Goal: Transaction & Acquisition: Purchase product/service

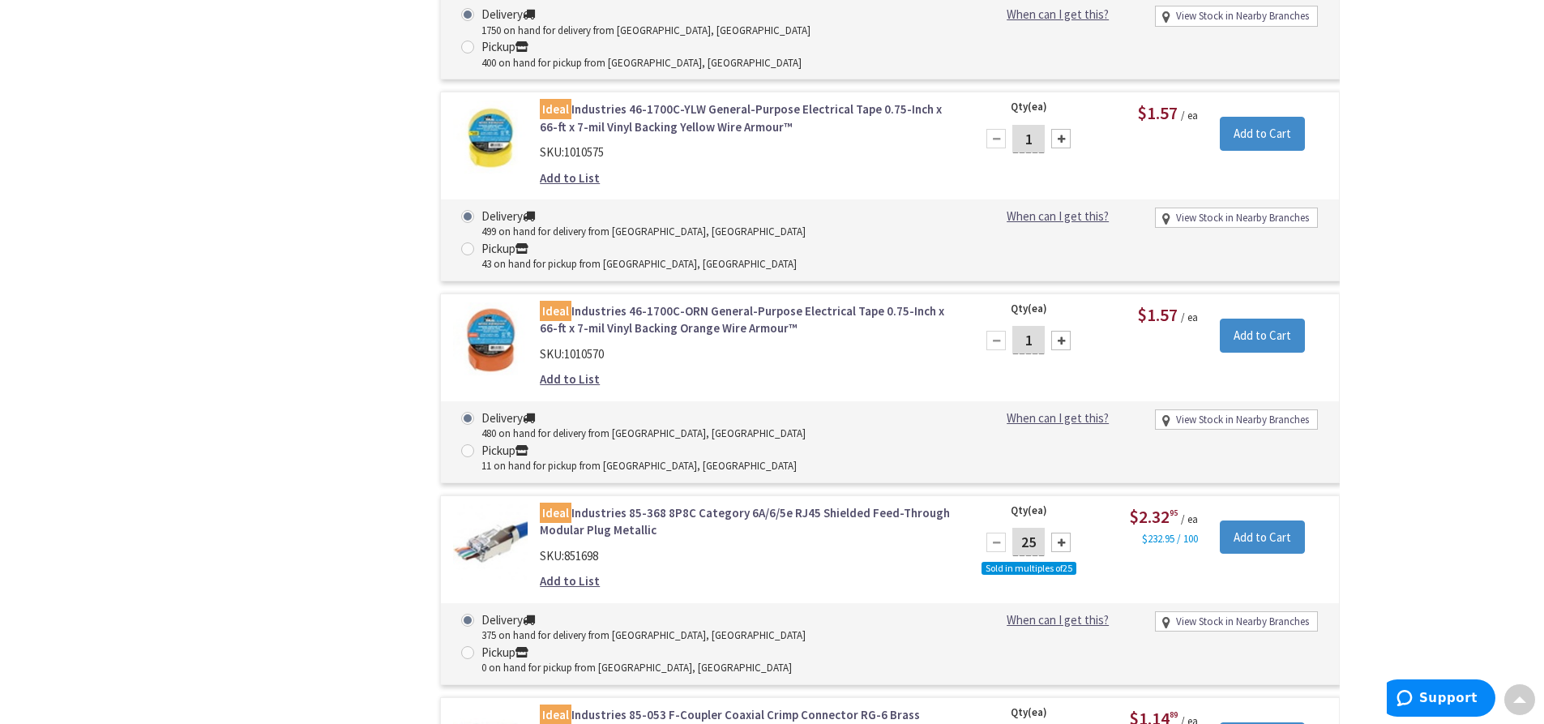
scroll to position [18111, 0]
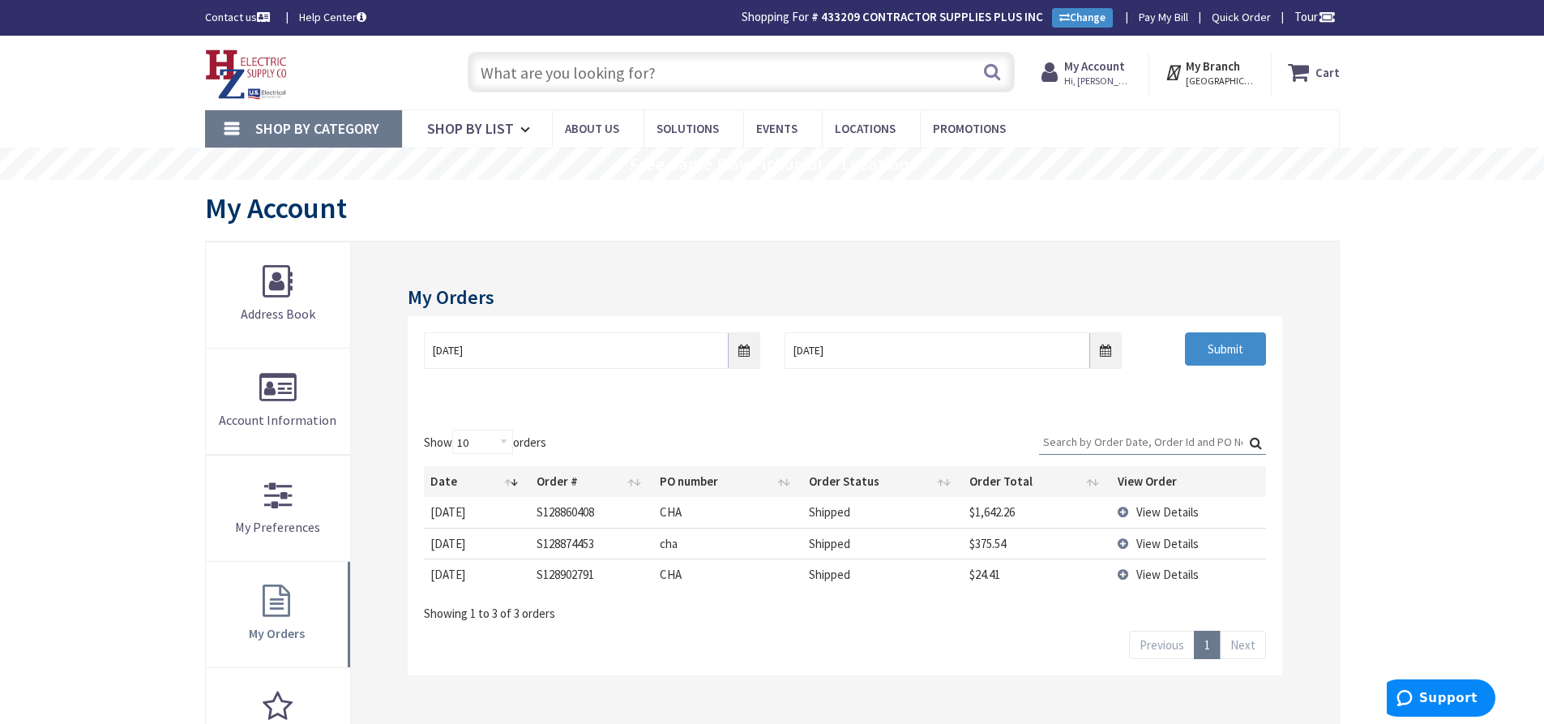
click at [584, 71] on input "text" at bounding box center [741, 72] width 547 height 41
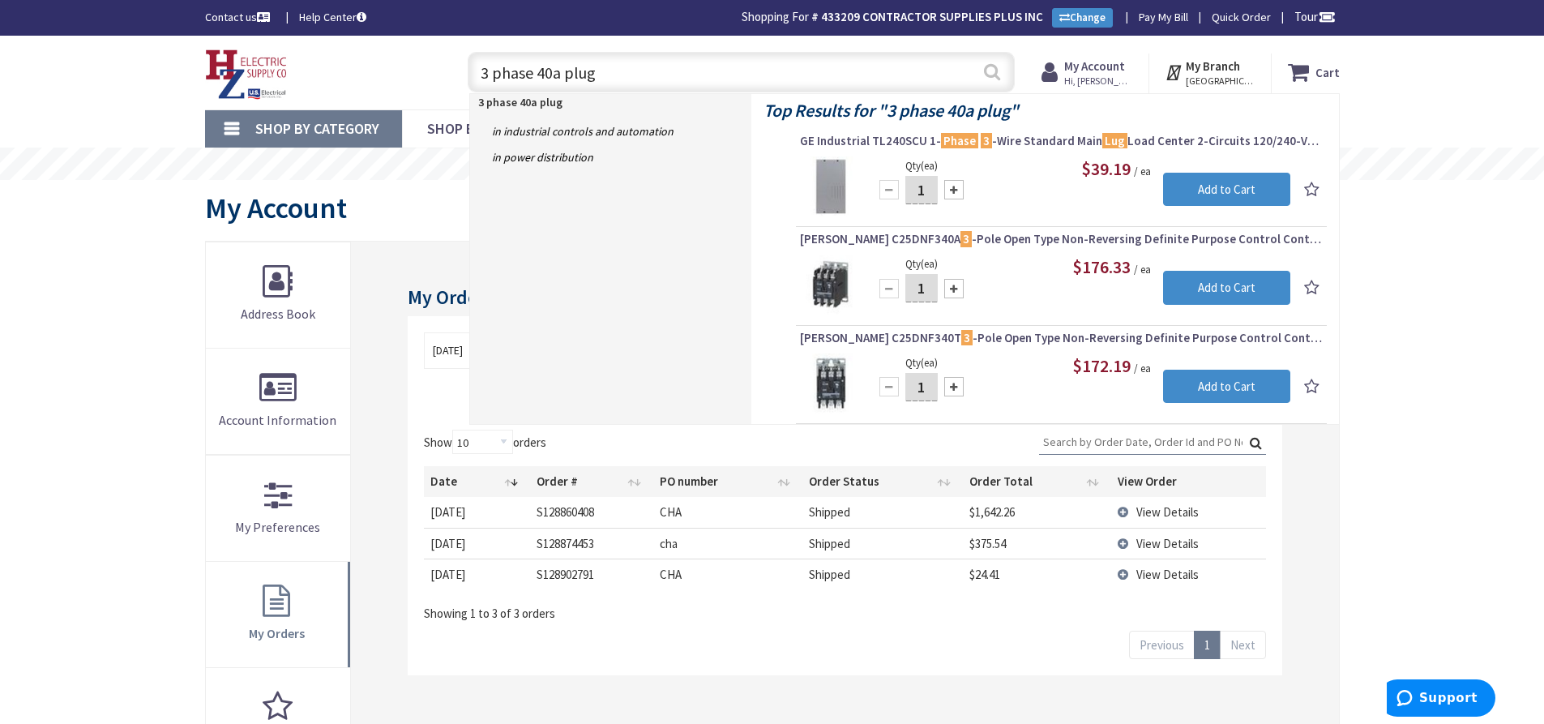
type input "3 phase 40a plug"
click at [982, 68] on button "Search" at bounding box center [992, 72] width 21 height 36
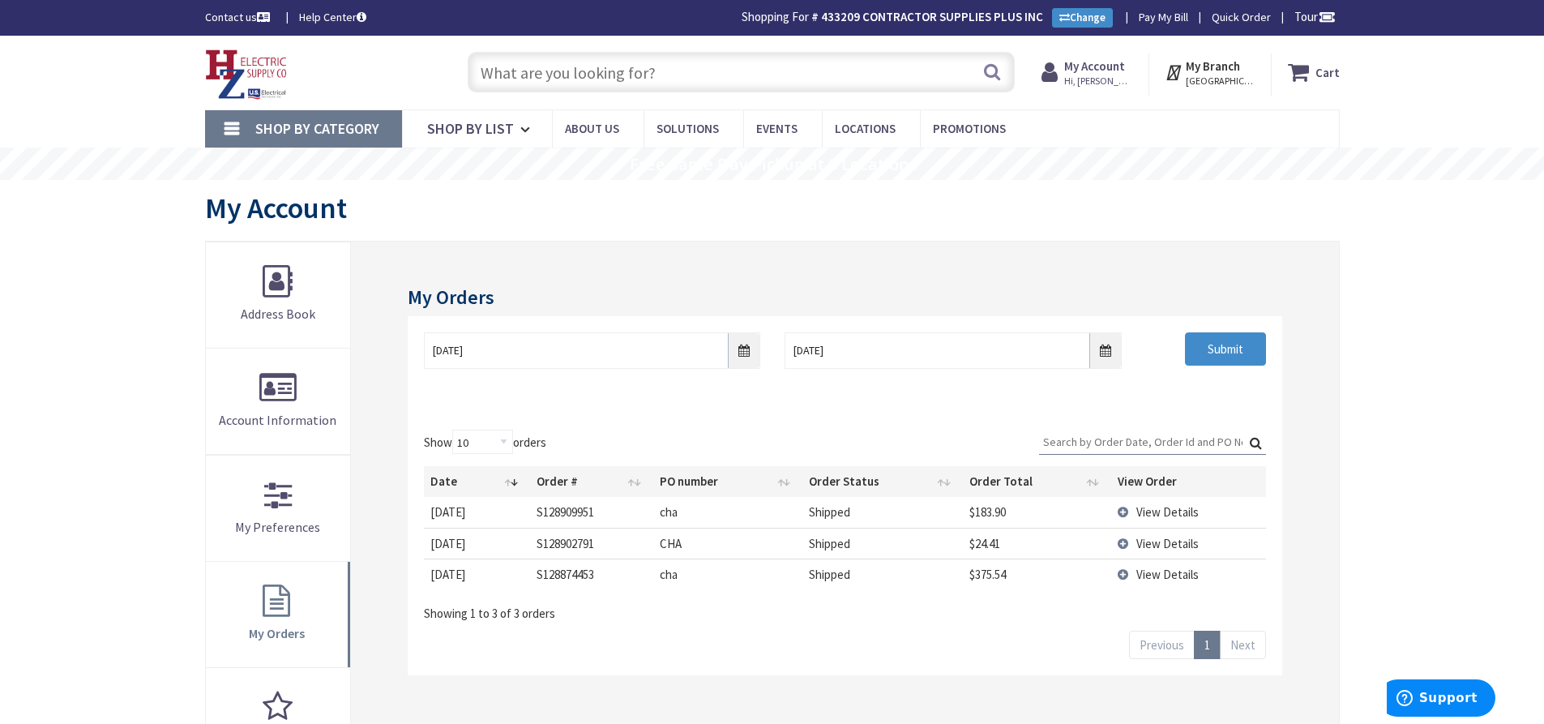
click at [1163, 517] on span "View Details" at bounding box center [1168, 511] width 62 height 15
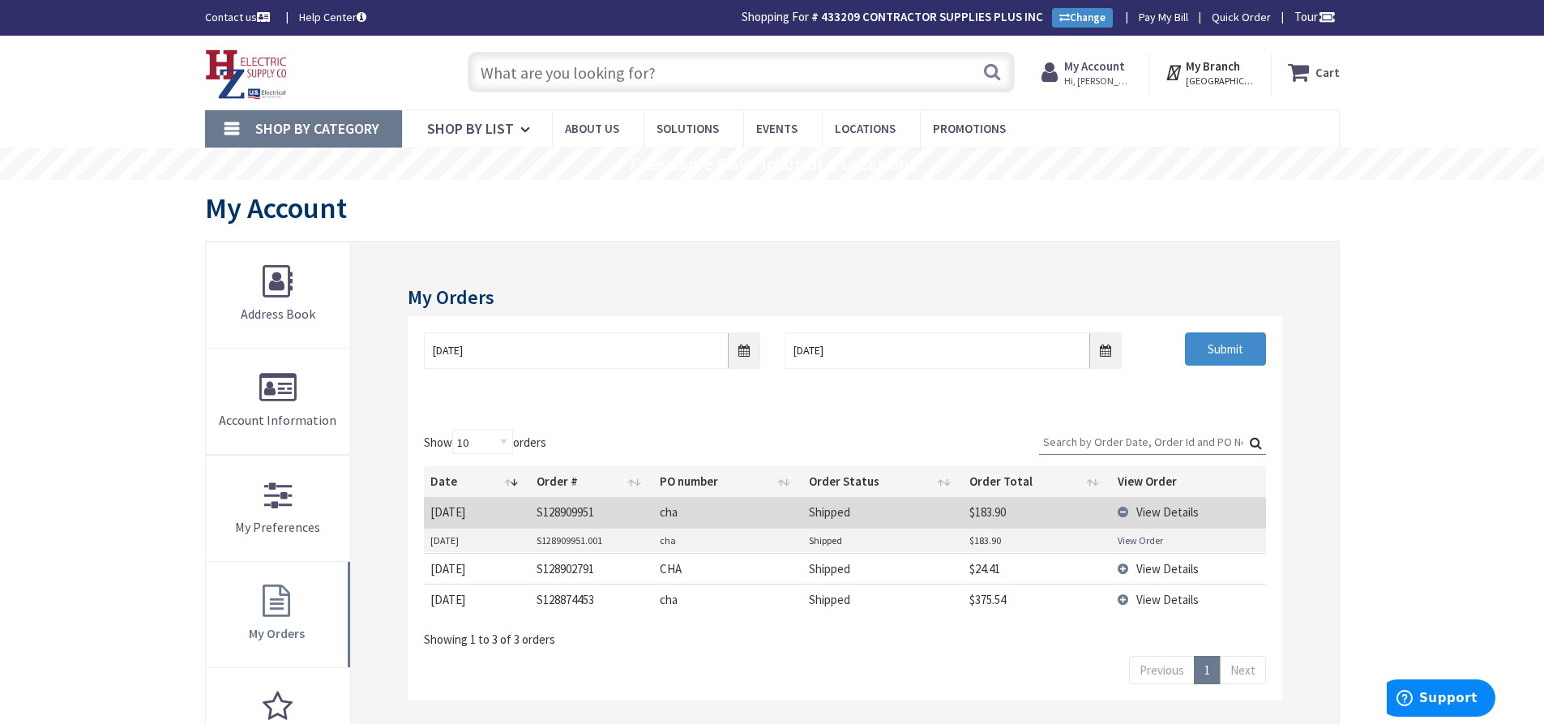
click at [1158, 537] on link "View Order" at bounding box center [1140, 540] width 45 height 14
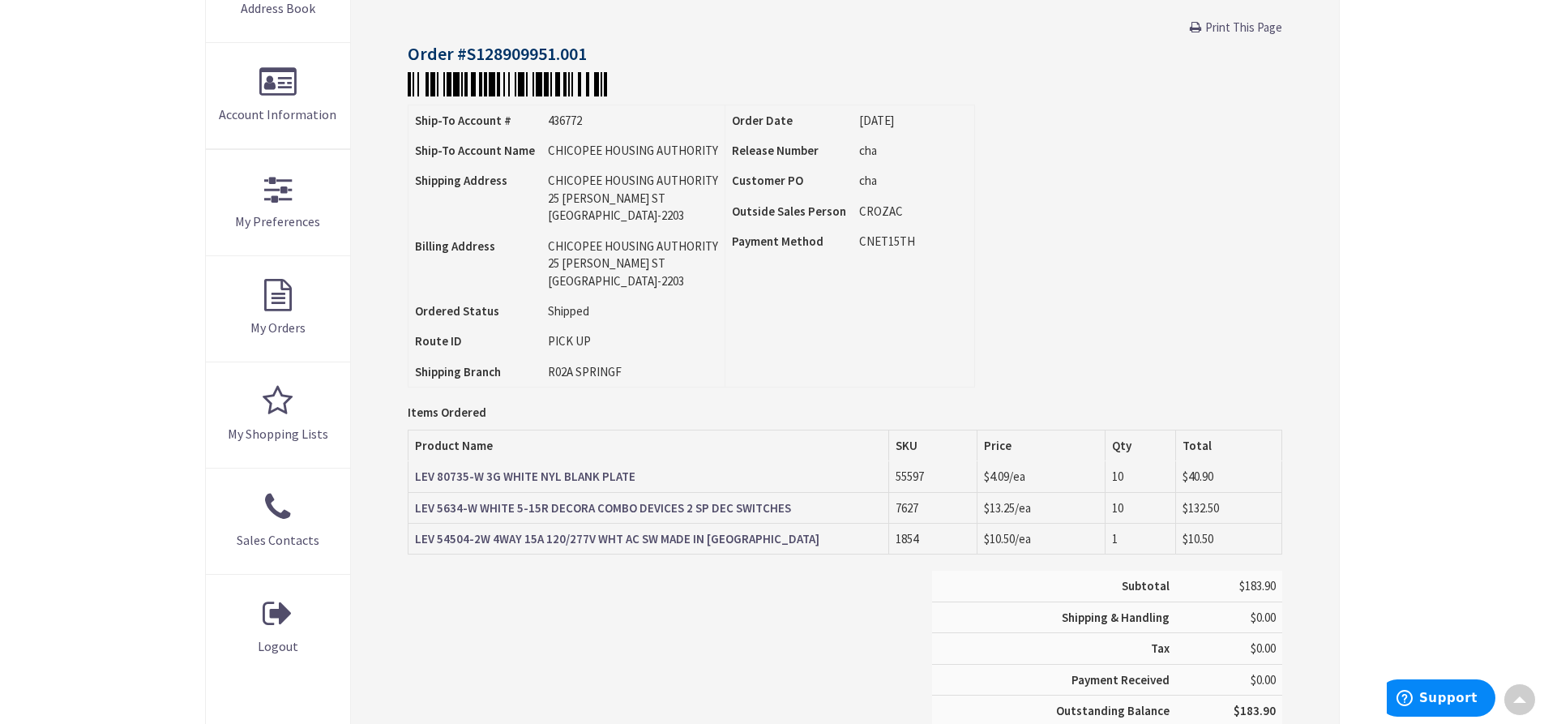
scroll to position [246, 0]
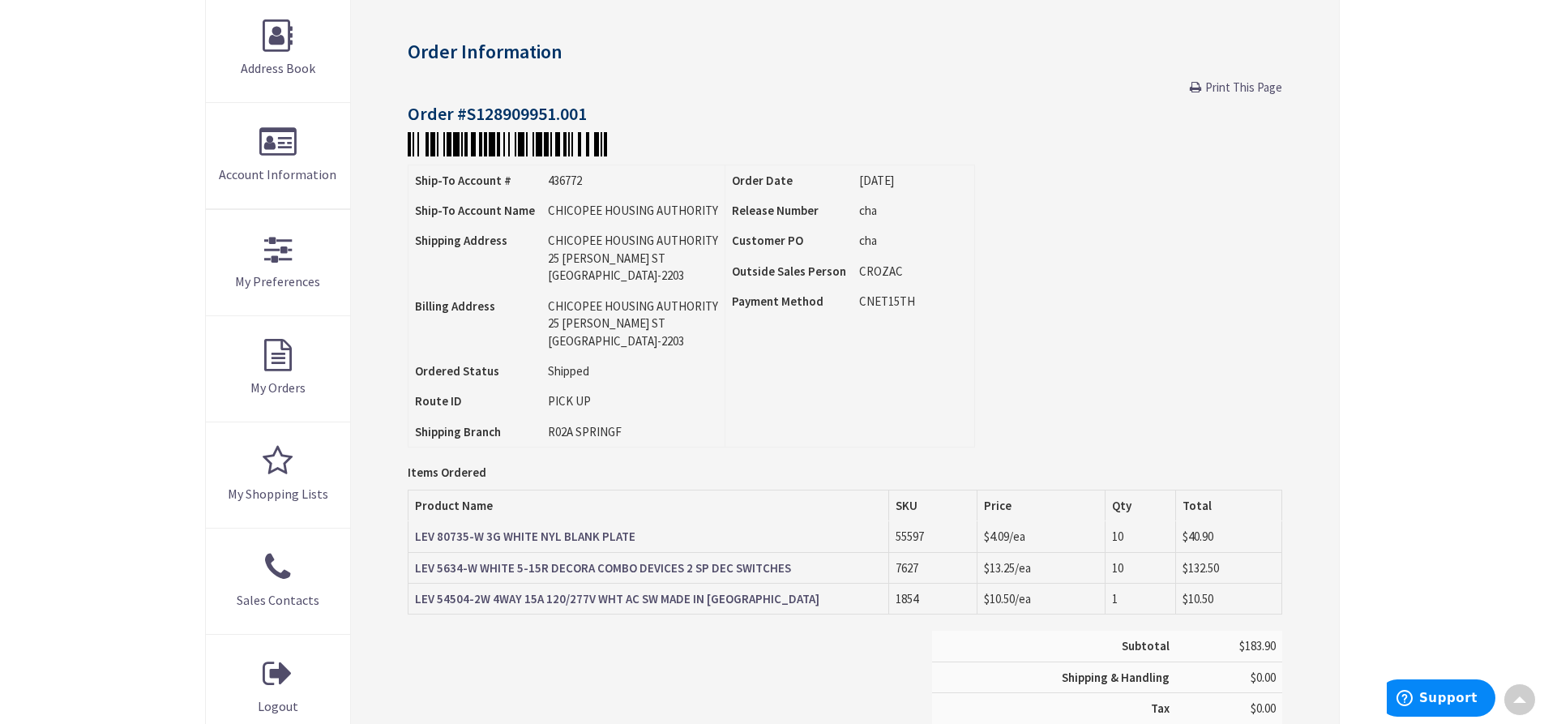
drag, startPoint x: 1255, startPoint y: 90, endPoint x: 1202, endPoint y: 630, distance: 542.4
click at [1255, 90] on span "Print This Page" at bounding box center [1243, 86] width 77 height 15
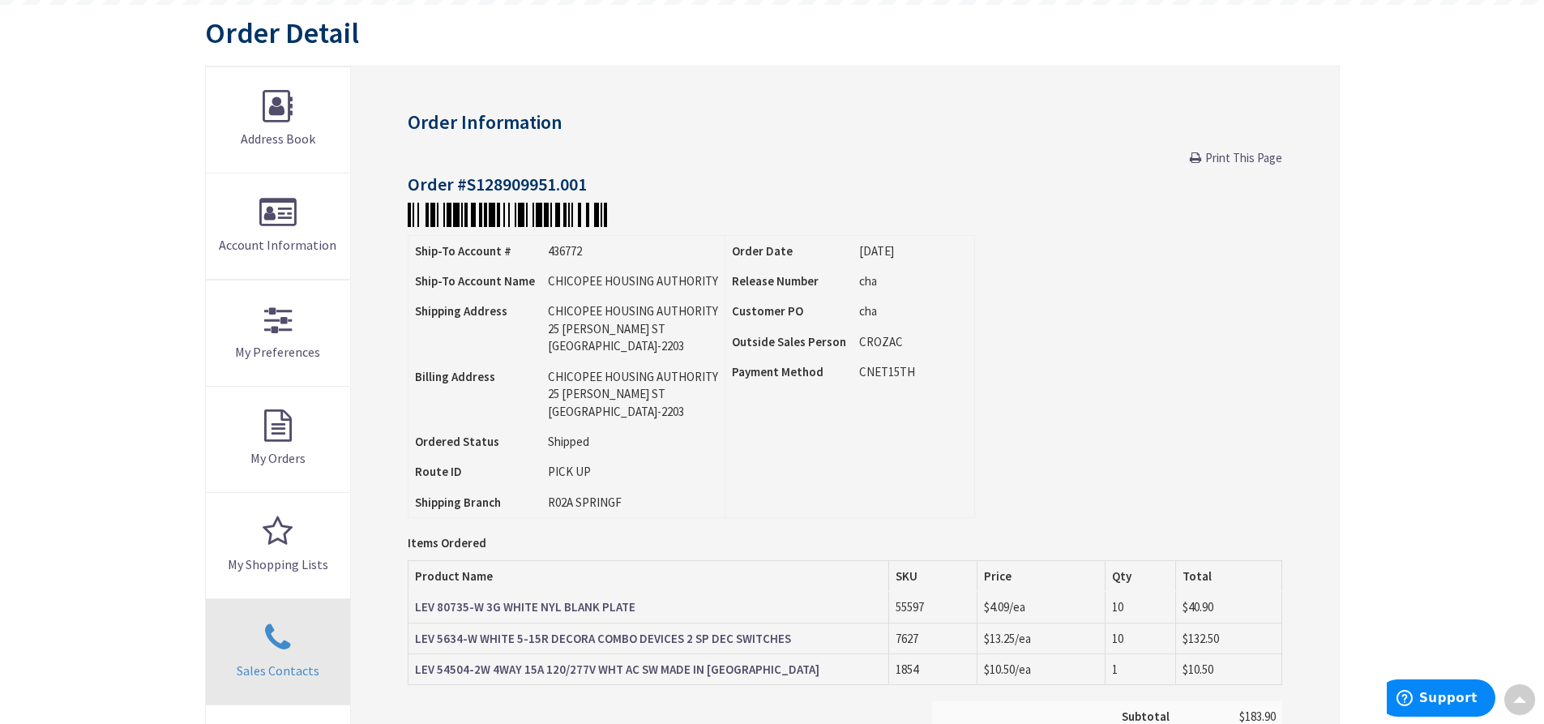
scroll to position [0, 0]
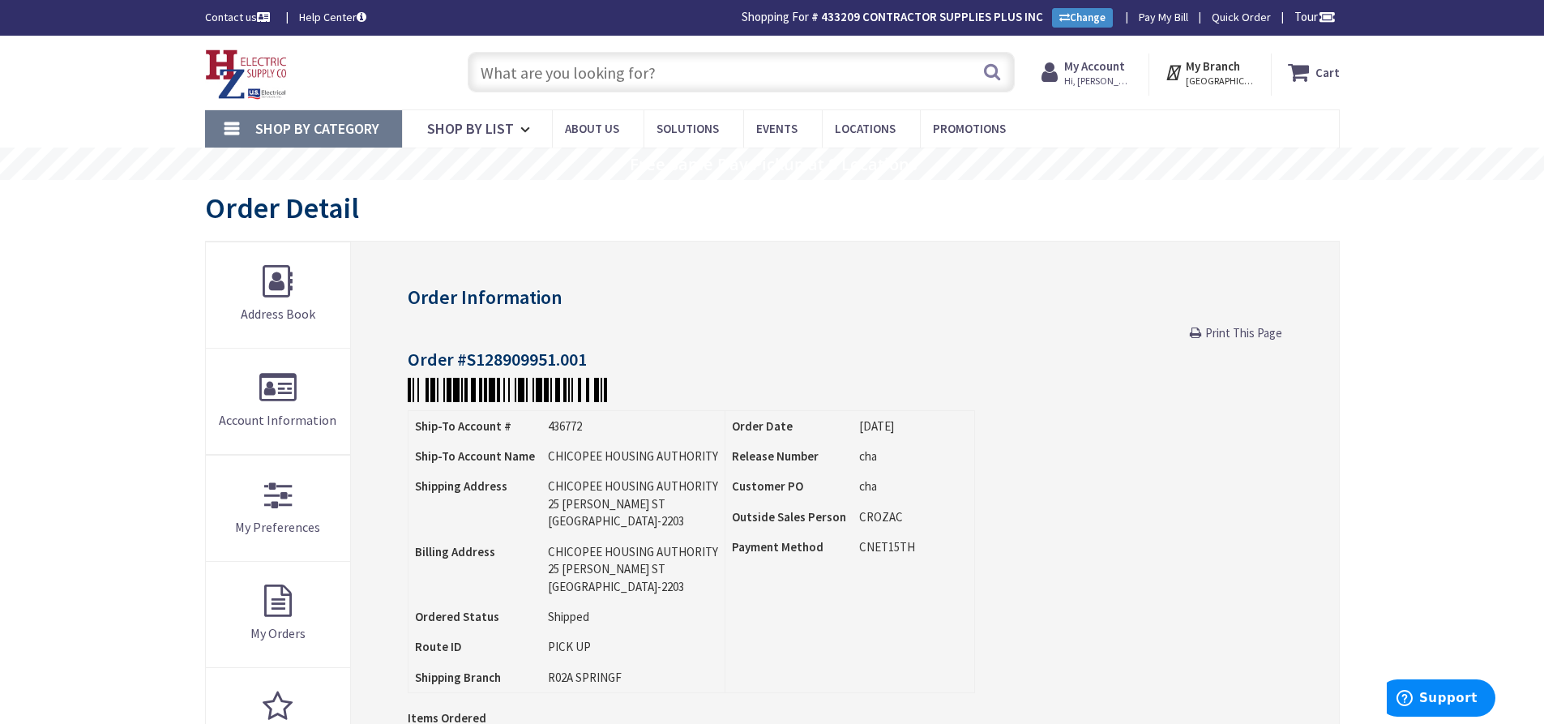
drag, startPoint x: 1232, startPoint y: 332, endPoint x: 1205, endPoint y: 627, distance: 295.5
click at [1232, 332] on span "Print This Page" at bounding box center [1243, 332] width 77 height 15
click at [598, 84] on input "text" at bounding box center [741, 72] width 547 height 41
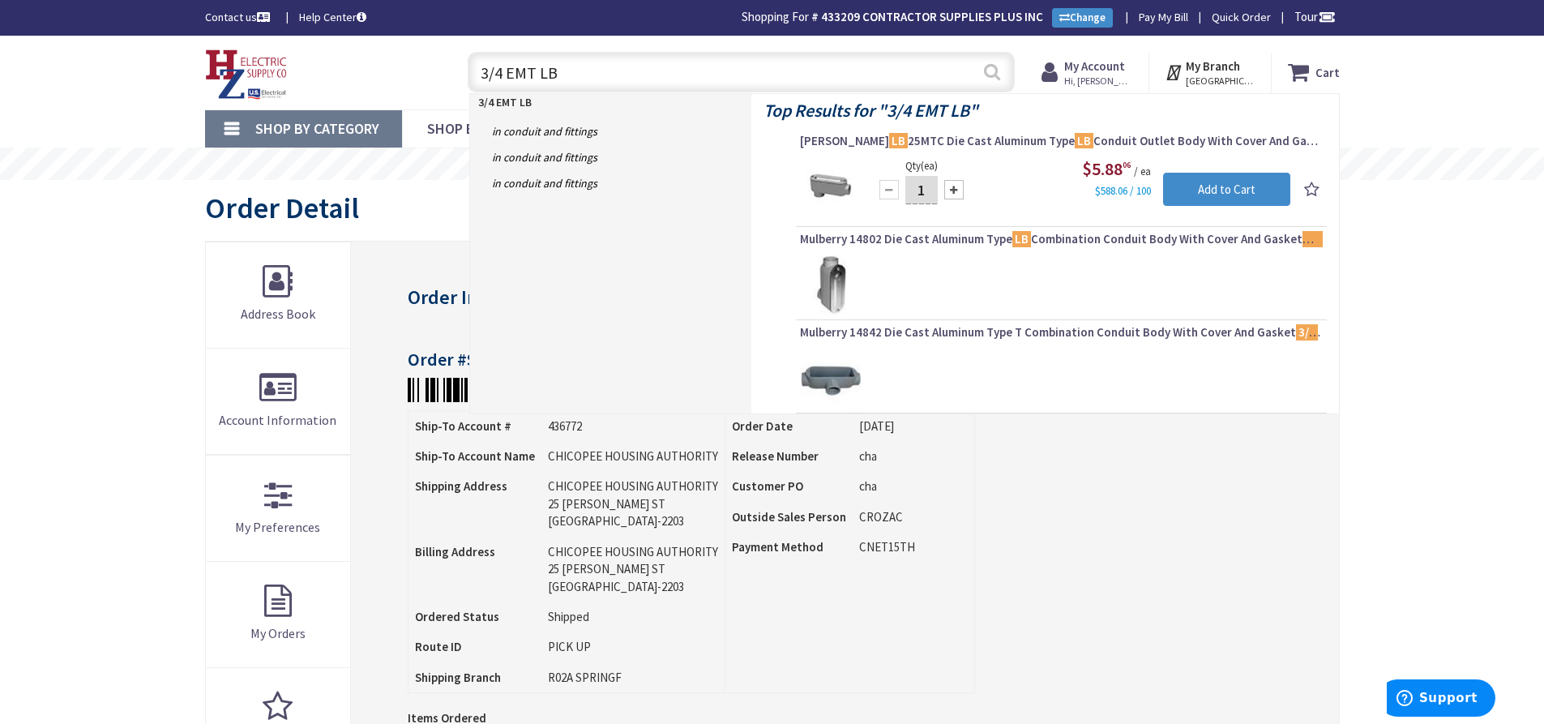
type input "3/4 EMT LB"
click at [984, 73] on button "Search" at bounding box center [992, 72] width 21 height 36
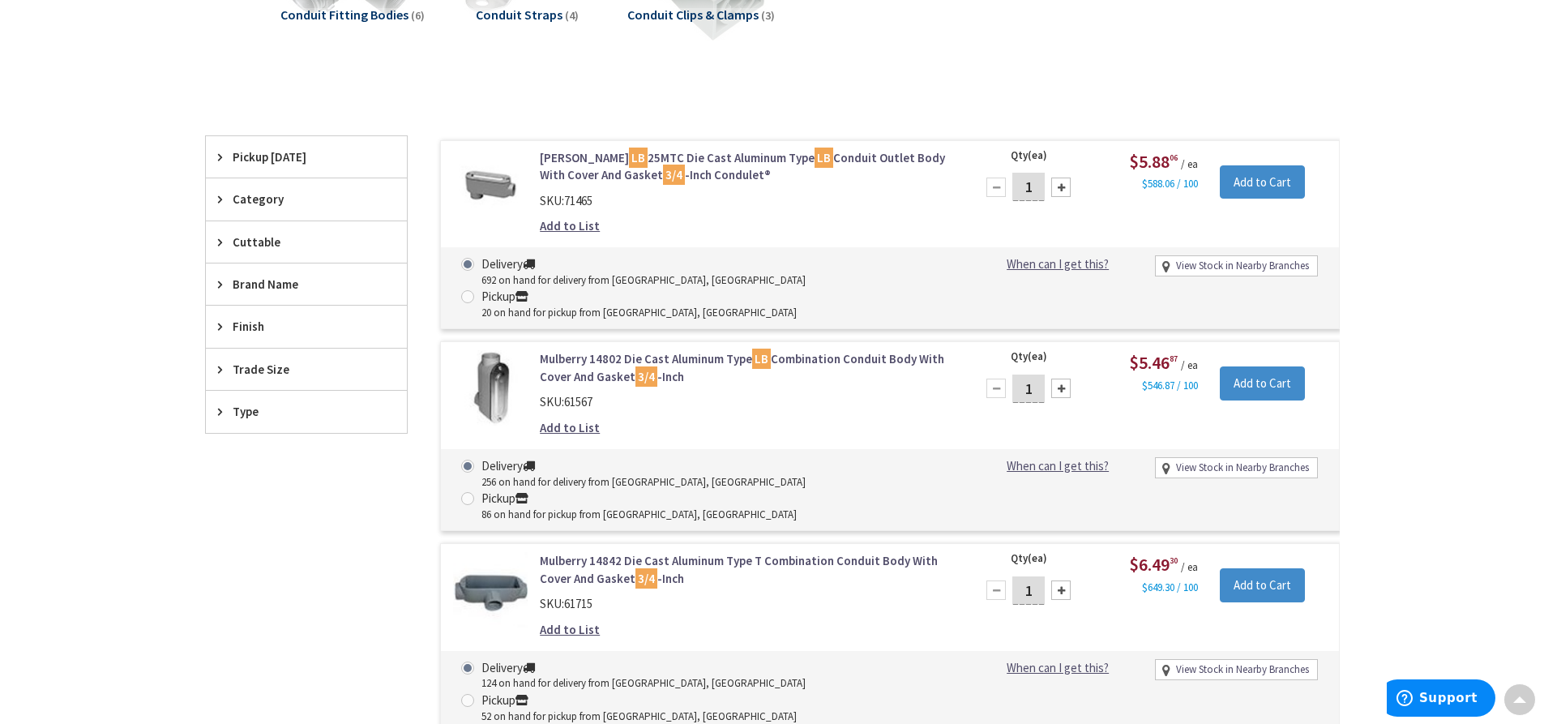
scroll to position [246, 0]
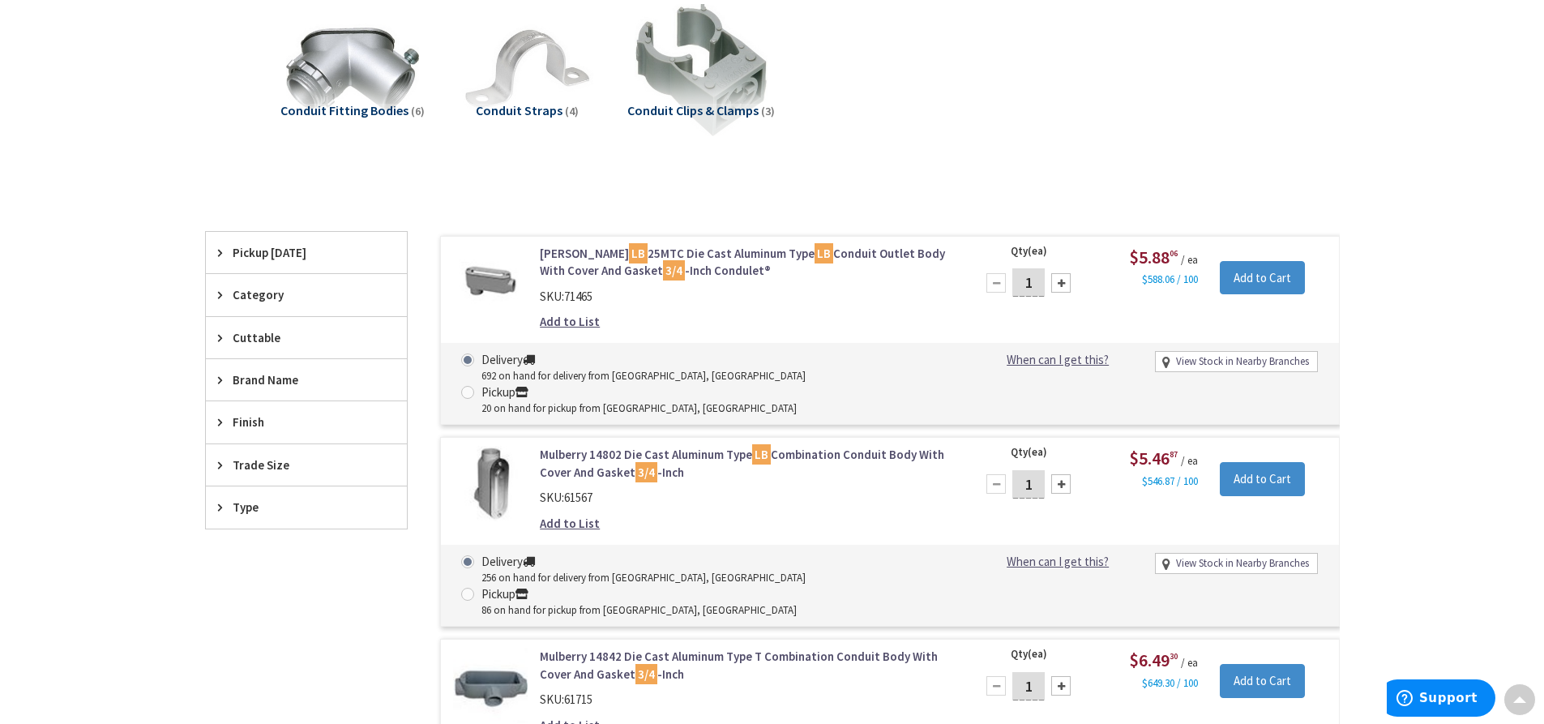
click at [502, 294] on img at bounding box center [490, 282] width 75 height 75
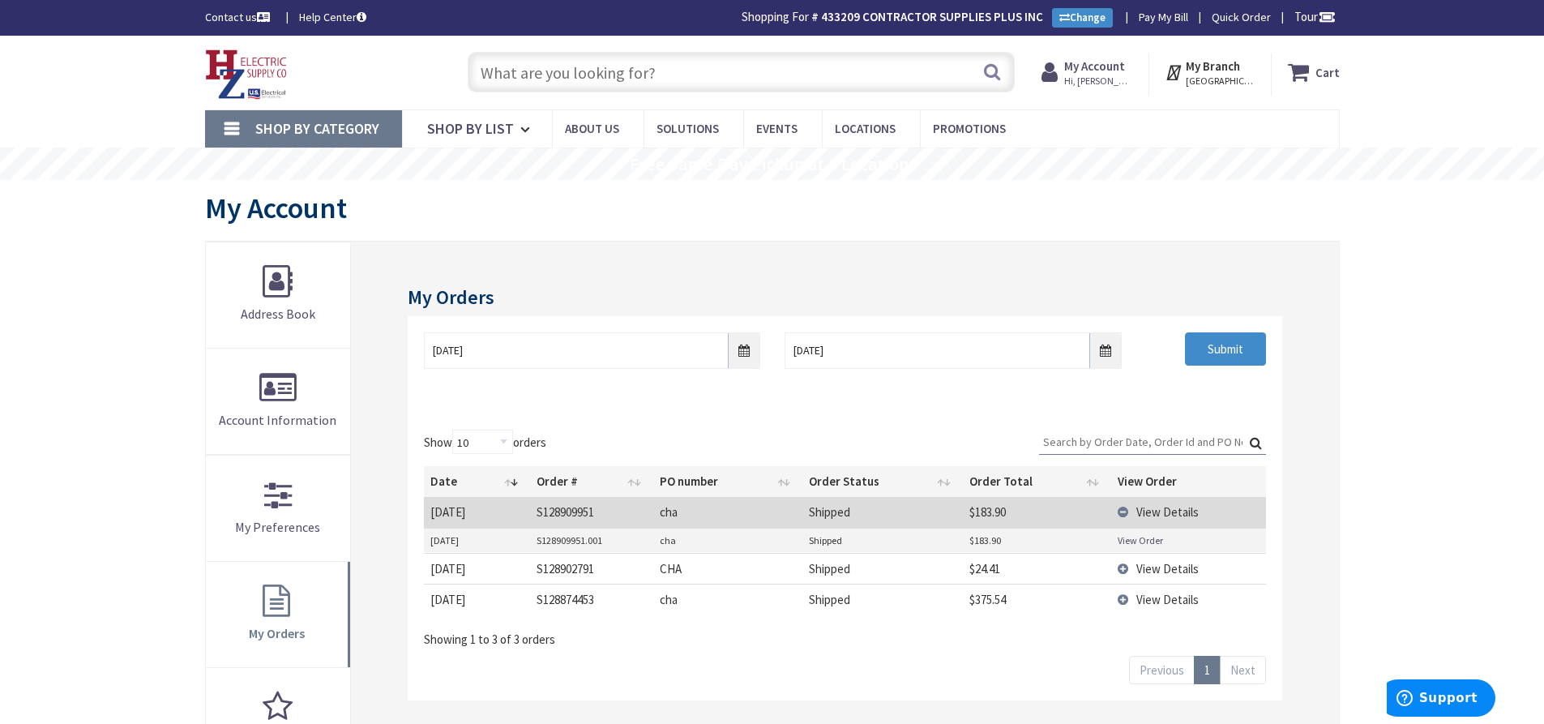
click at [584, 84] on input "text" at bounding box center [741, 72] width 547 height 41
type input "10 X10 X4 3R JUNCTIOPN BOX"
click at [995, 64] on button "Search" at bounding box center [992, 72] width 21 height 36
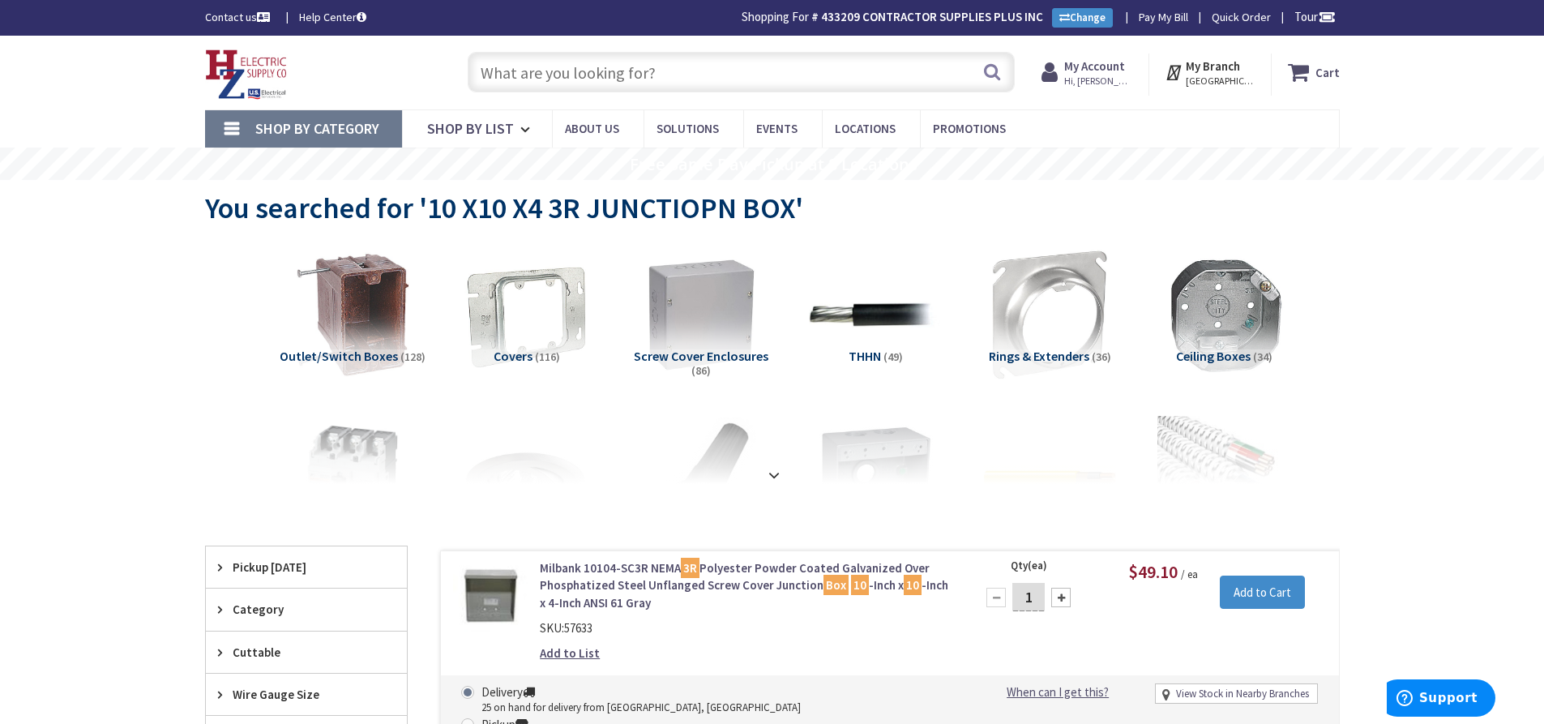
click at [564, 79] on input "text" at bounding box center [741, 72] width 547 height 41
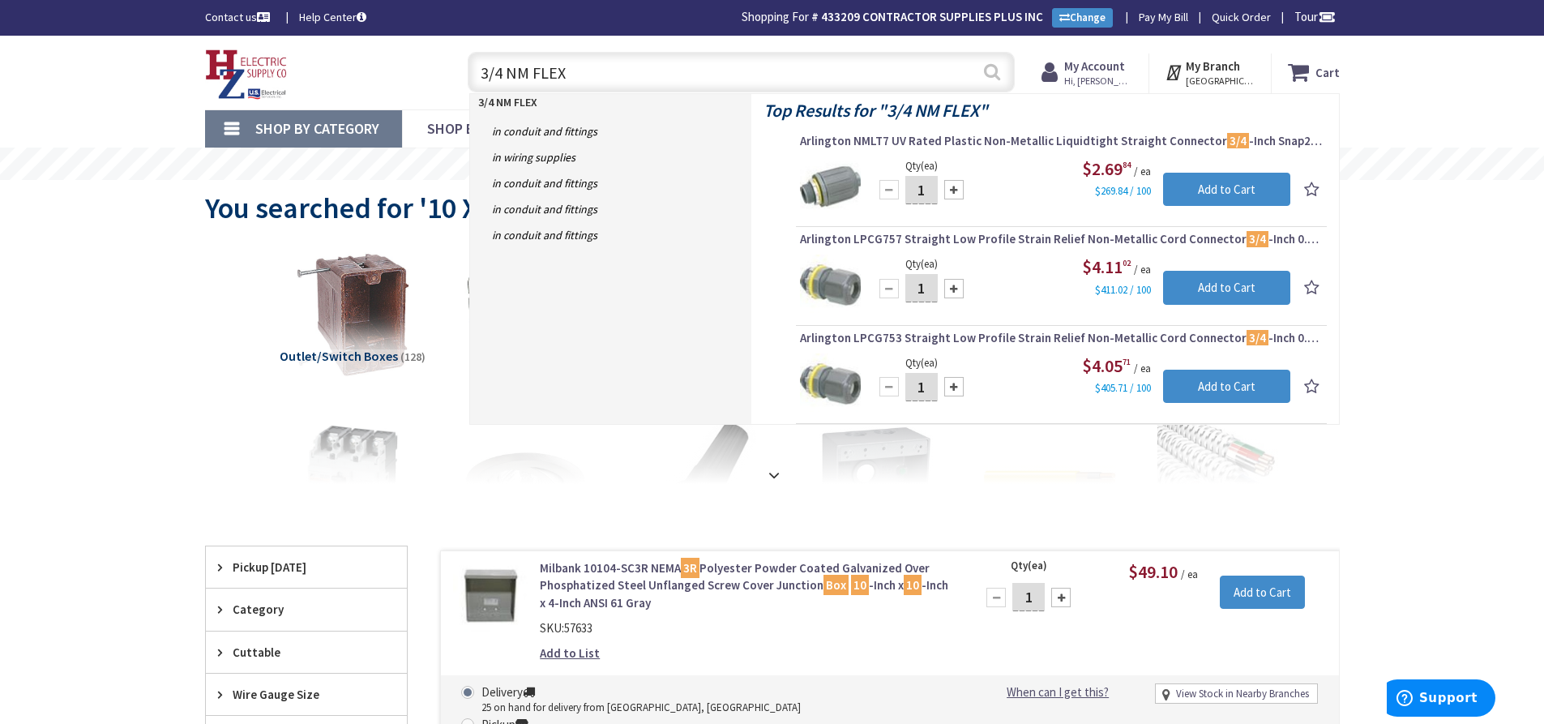
type input "3/4 NM FLEX"
click at [993, 71] on button "Search" at bounding box center [992, 72] width 21 height 36
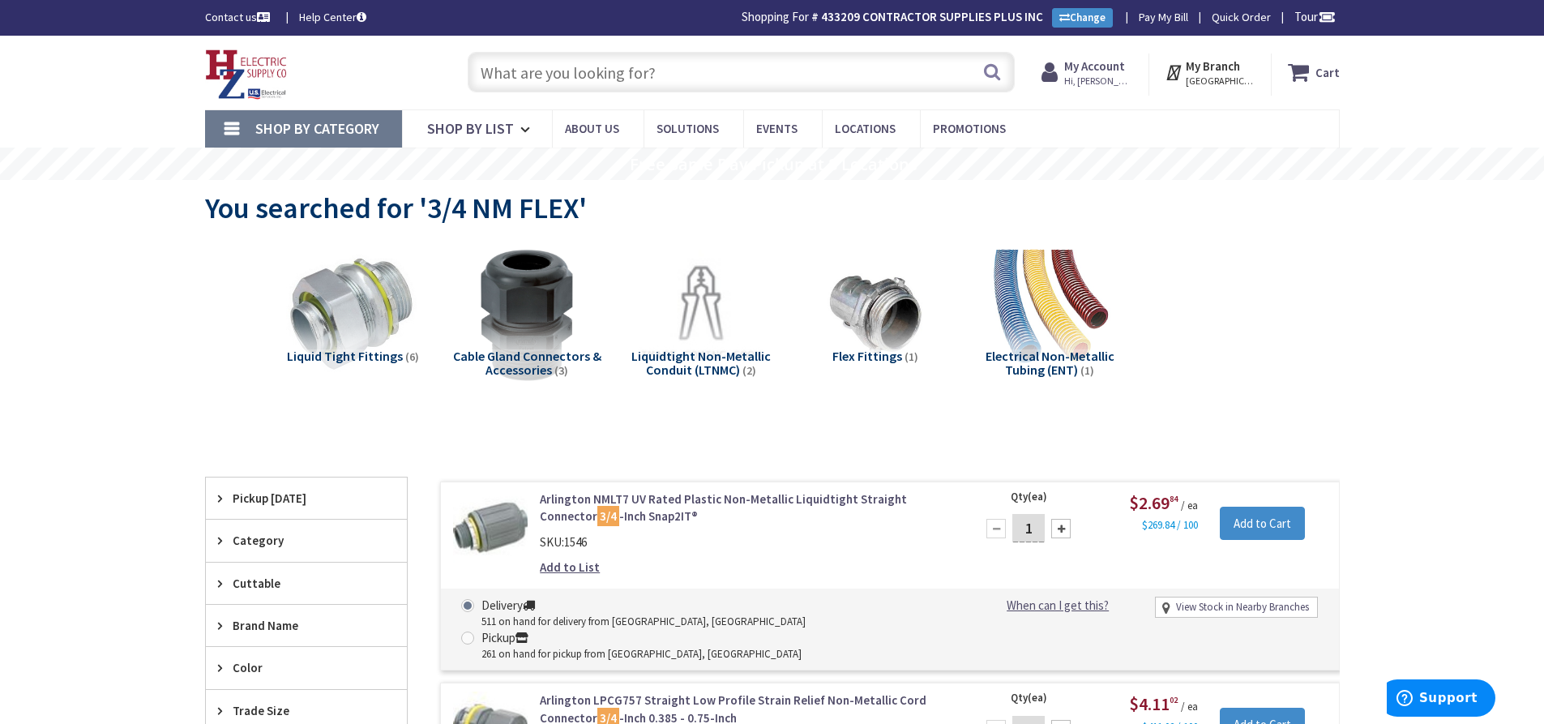
click at [556, 67] on input "text" at bounding box center [741, 72] width 547 height 41
type input "3/4 FLEX"
click at [988, 67] on button "Search" at bounding box center [992, 72] width 21 height 36
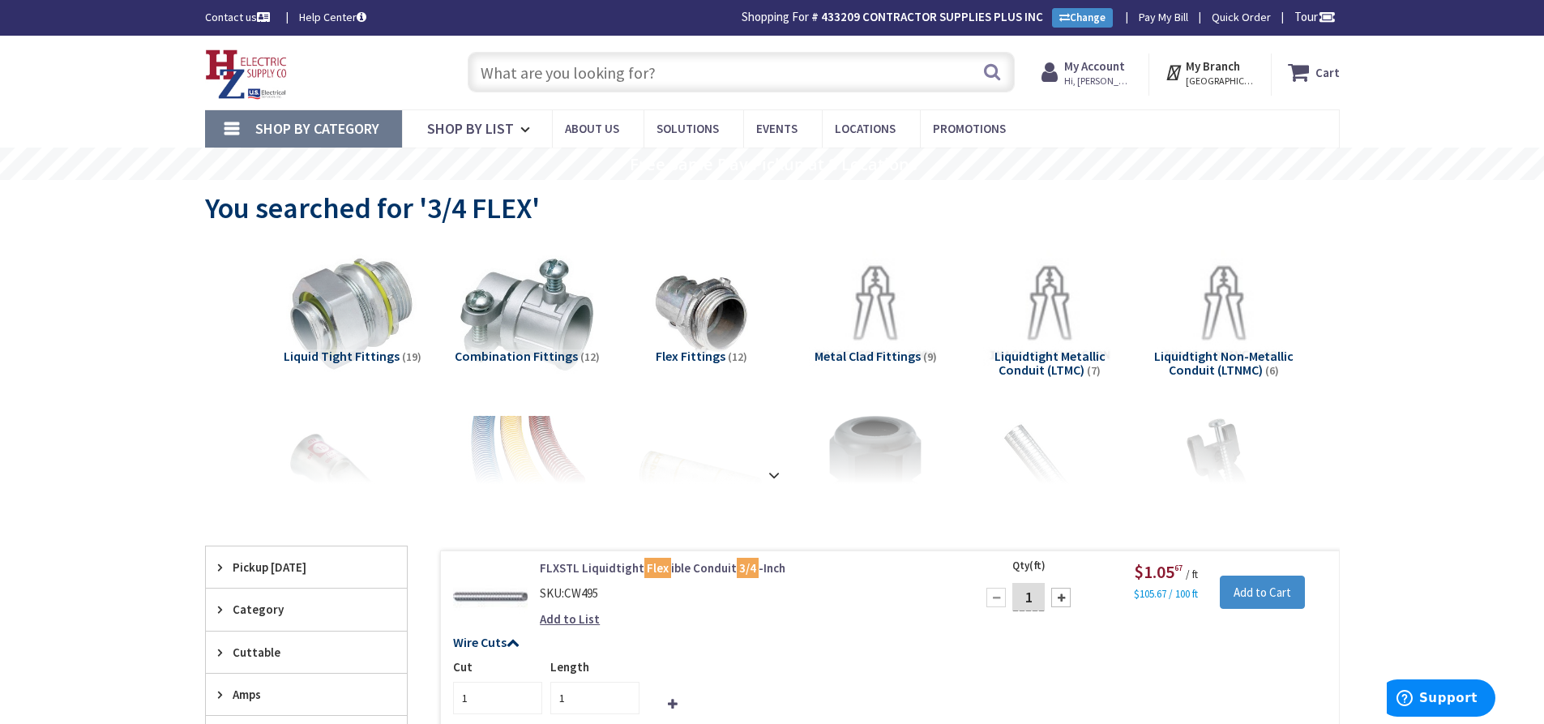
click at [576, 83] on input "text" at bounding box center [741, 72] width 547 height 41
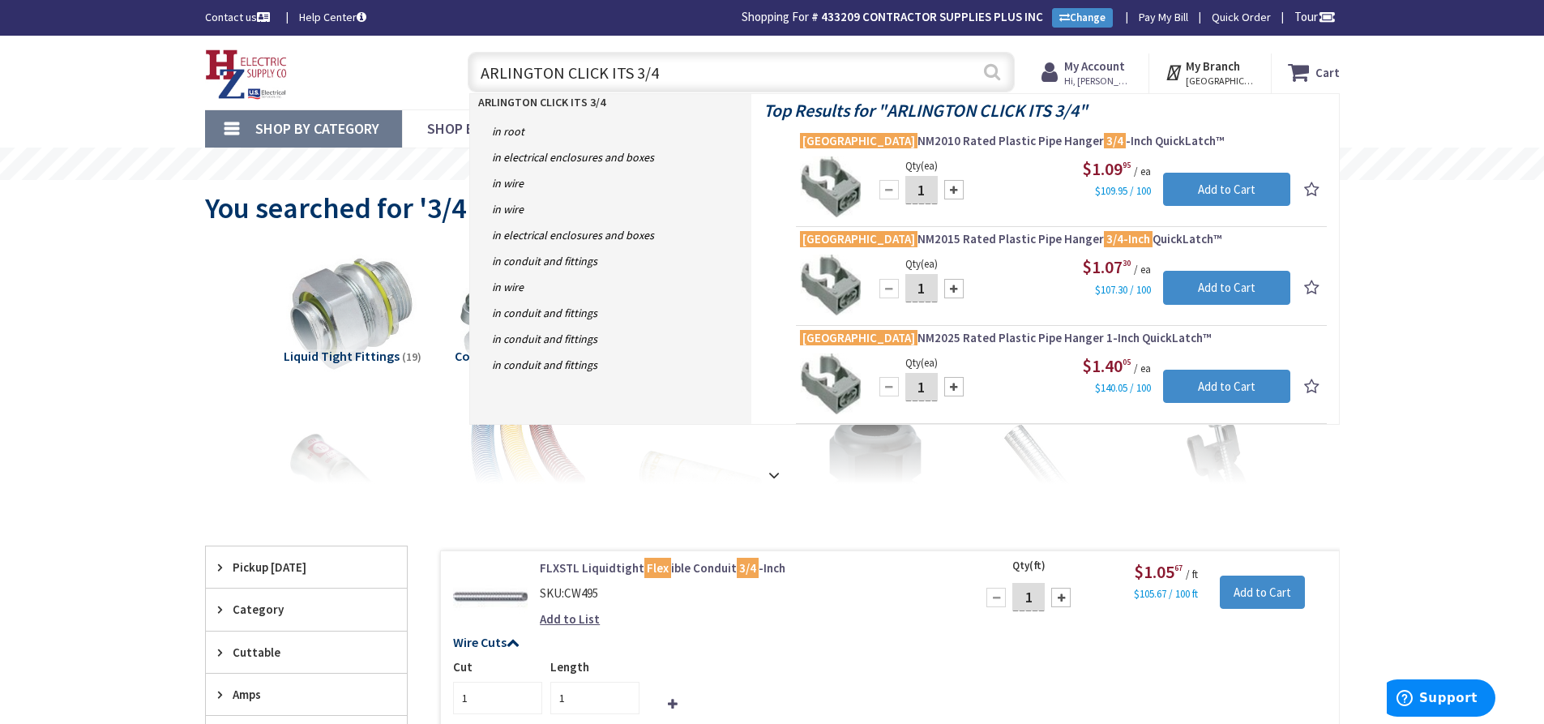
type input "ARLINGTON CLICK ITS 3/4"
click at [995, 83] on button "Search" at bounding box center [992, 72] width 21 height 36
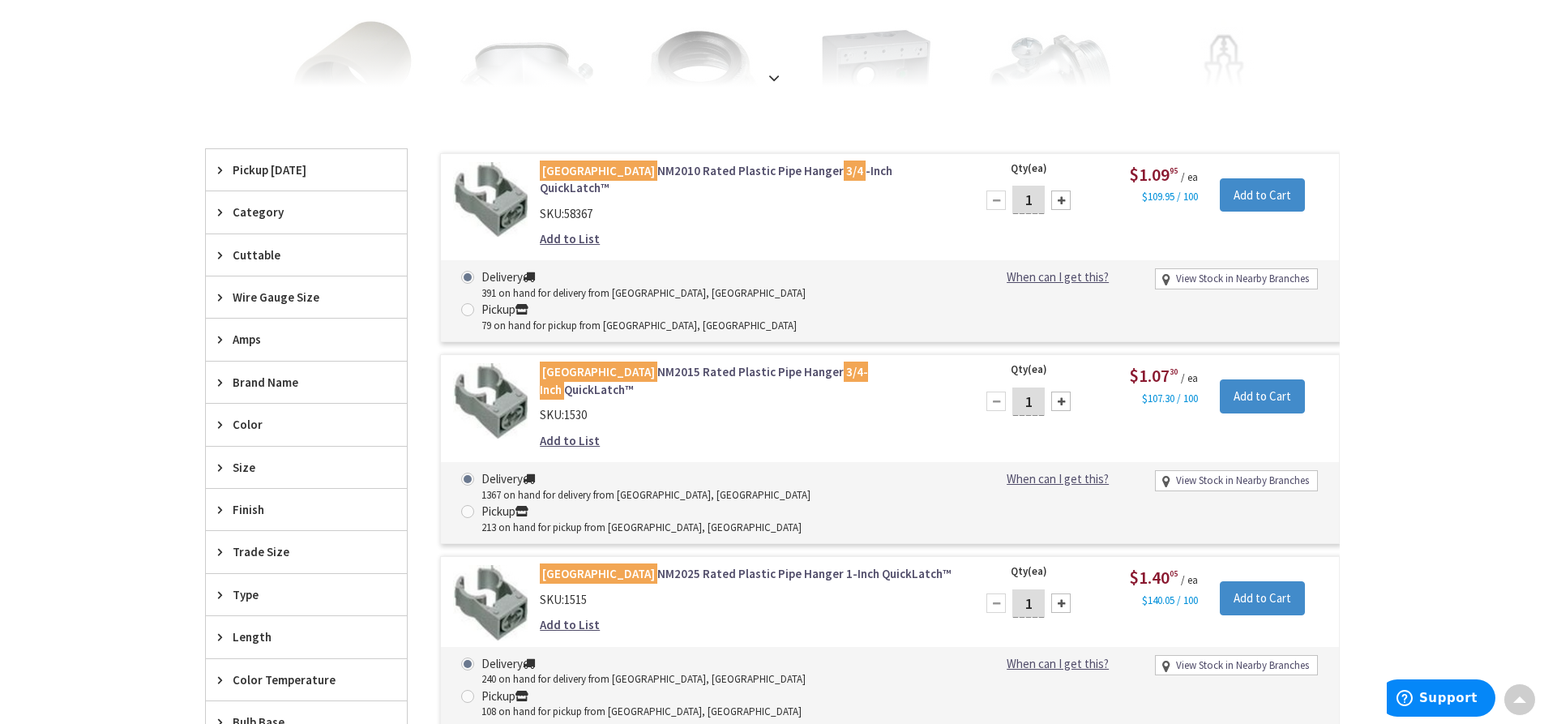
scroll to position [408, 0]
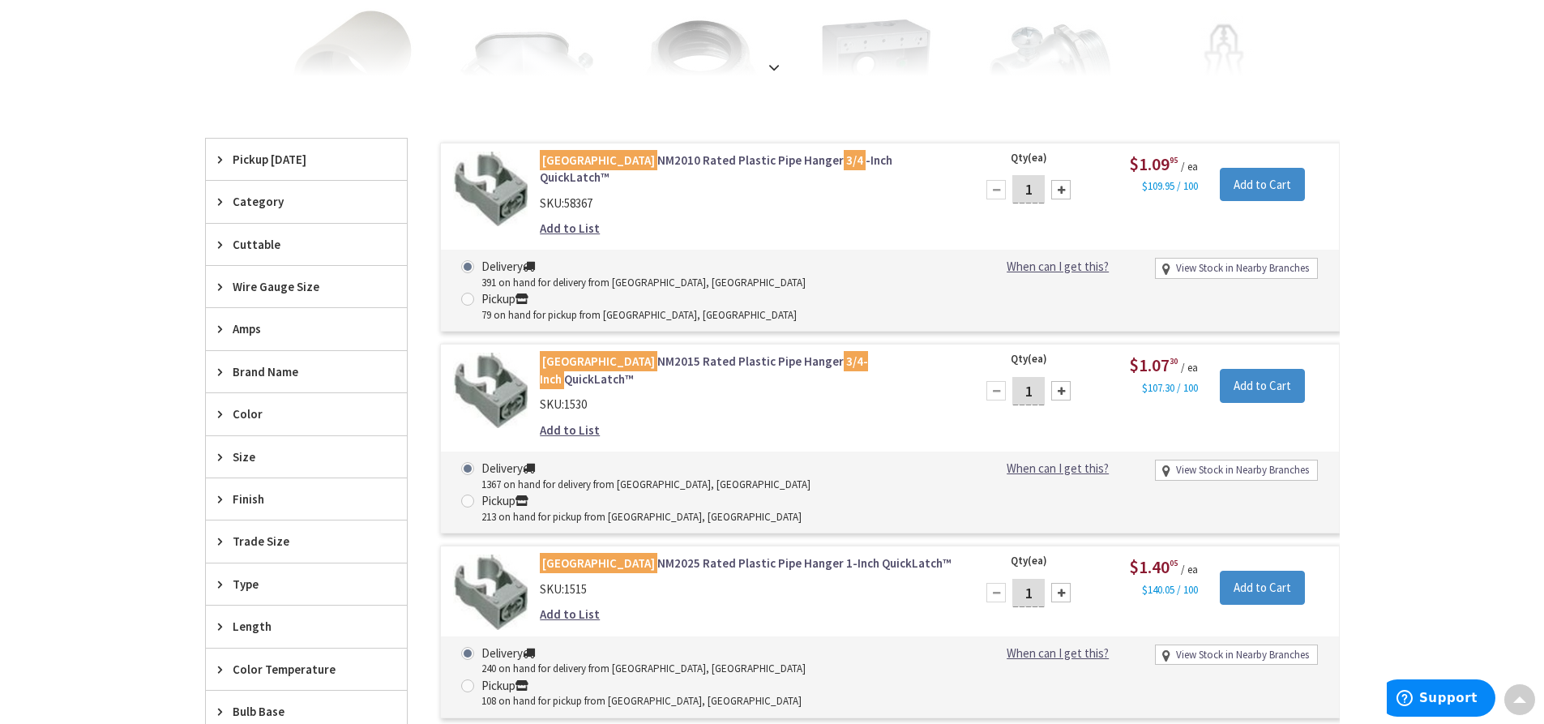
click at [640, 353] on link "Arlington NM2015 Rated Plastic Pipe Hanger 3/4-Inch QuickLatch™" at bounding box center [746, 370] width 413 height 35
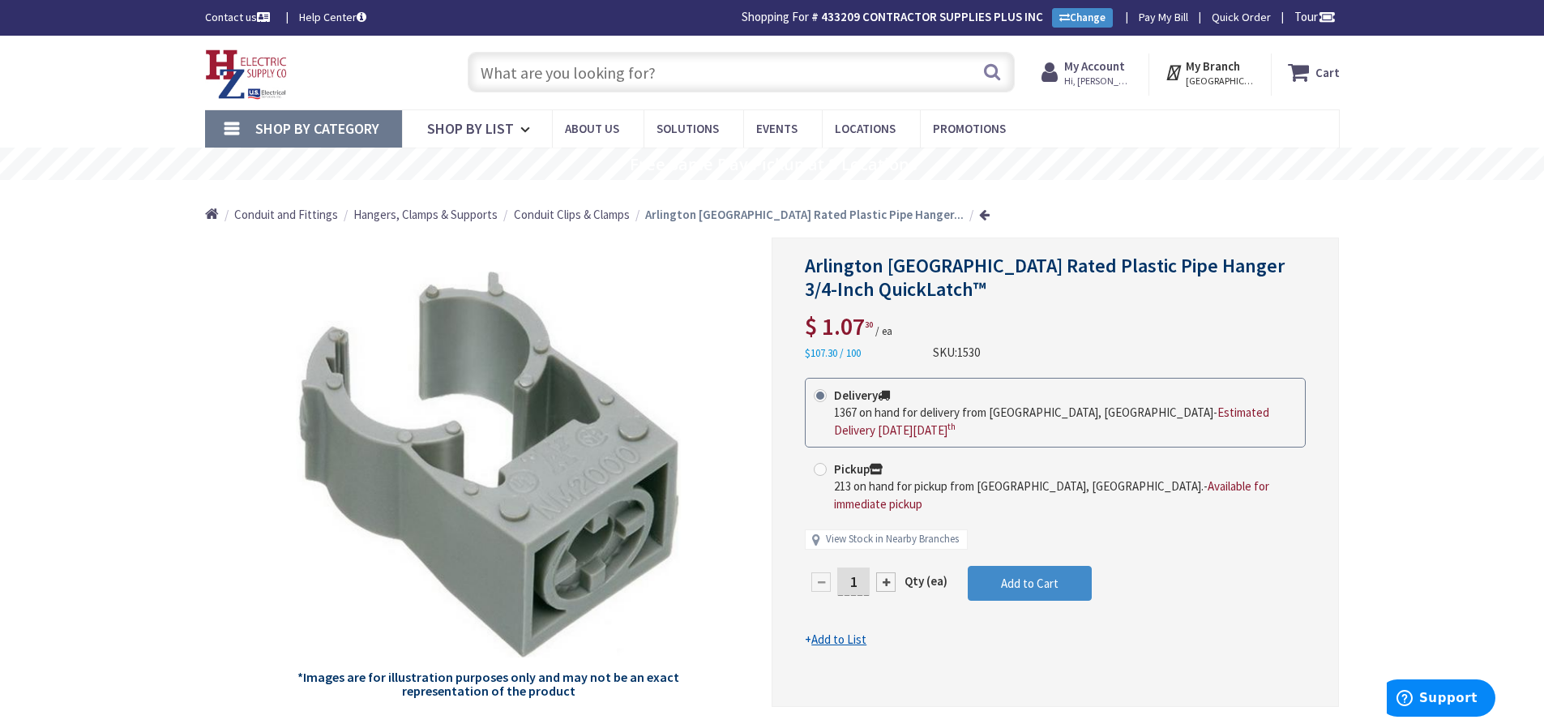
click at [554, 81] on input "text" at bounding box center [741, 72] width 547 height 41
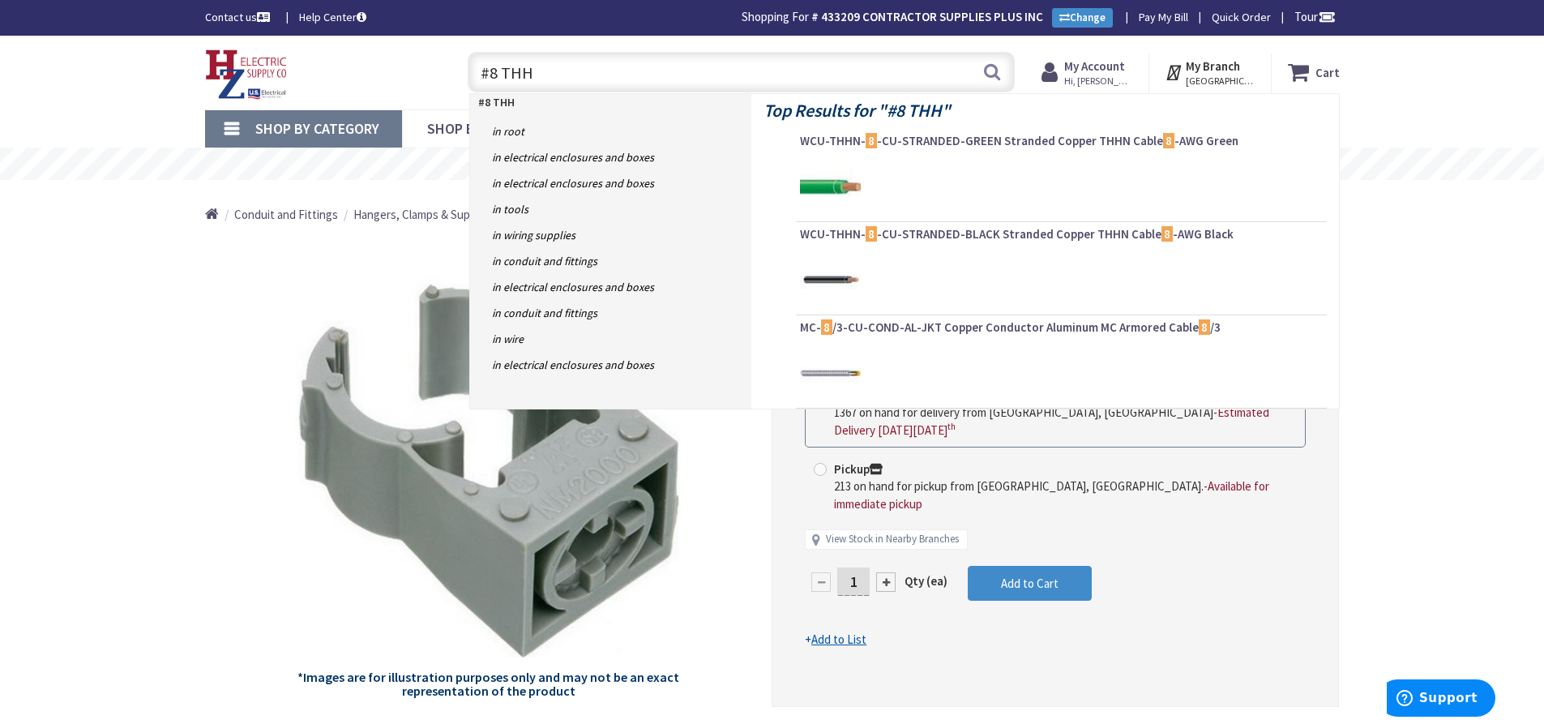
type input "#8 THHN"
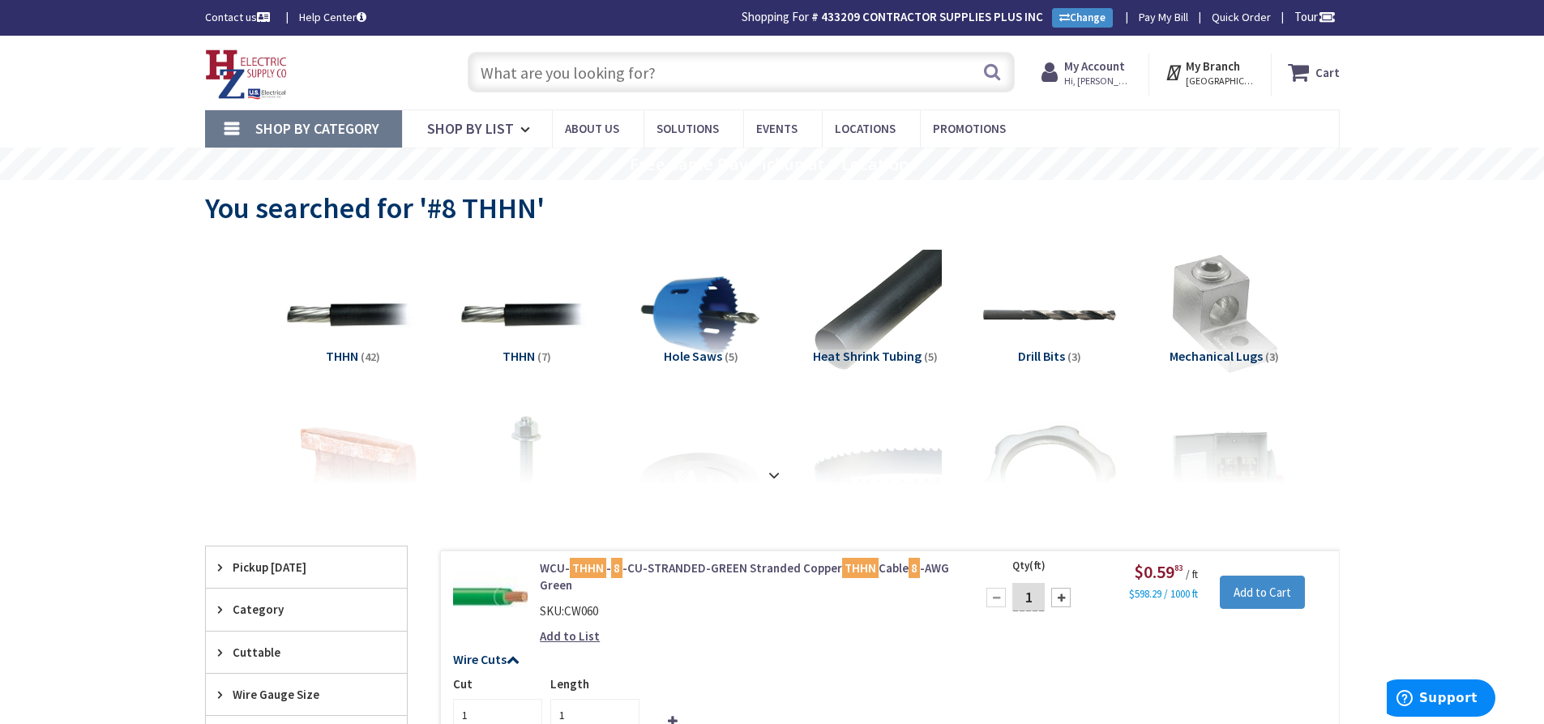
click at [545, 71] on input "text" at bounding box center [741, 72] width 547 height 41
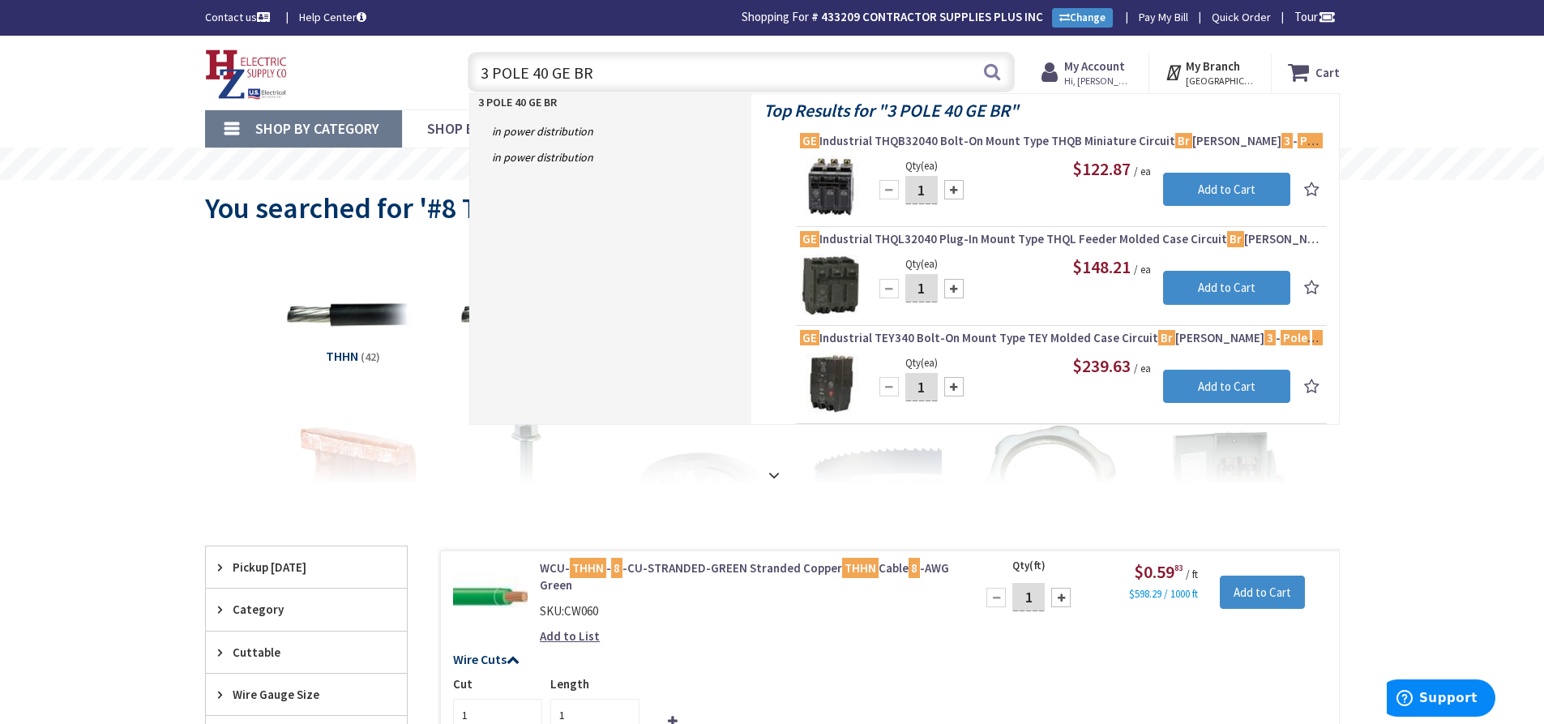
drag, startPoint x: 618, startPoint y: 75, endPoint x: 505, endPoint y: 76, distance: 112.7
click at [505, 76] on input "3 POLE 40 GE BR" at bounding box center [741, 72] width 547 height 41
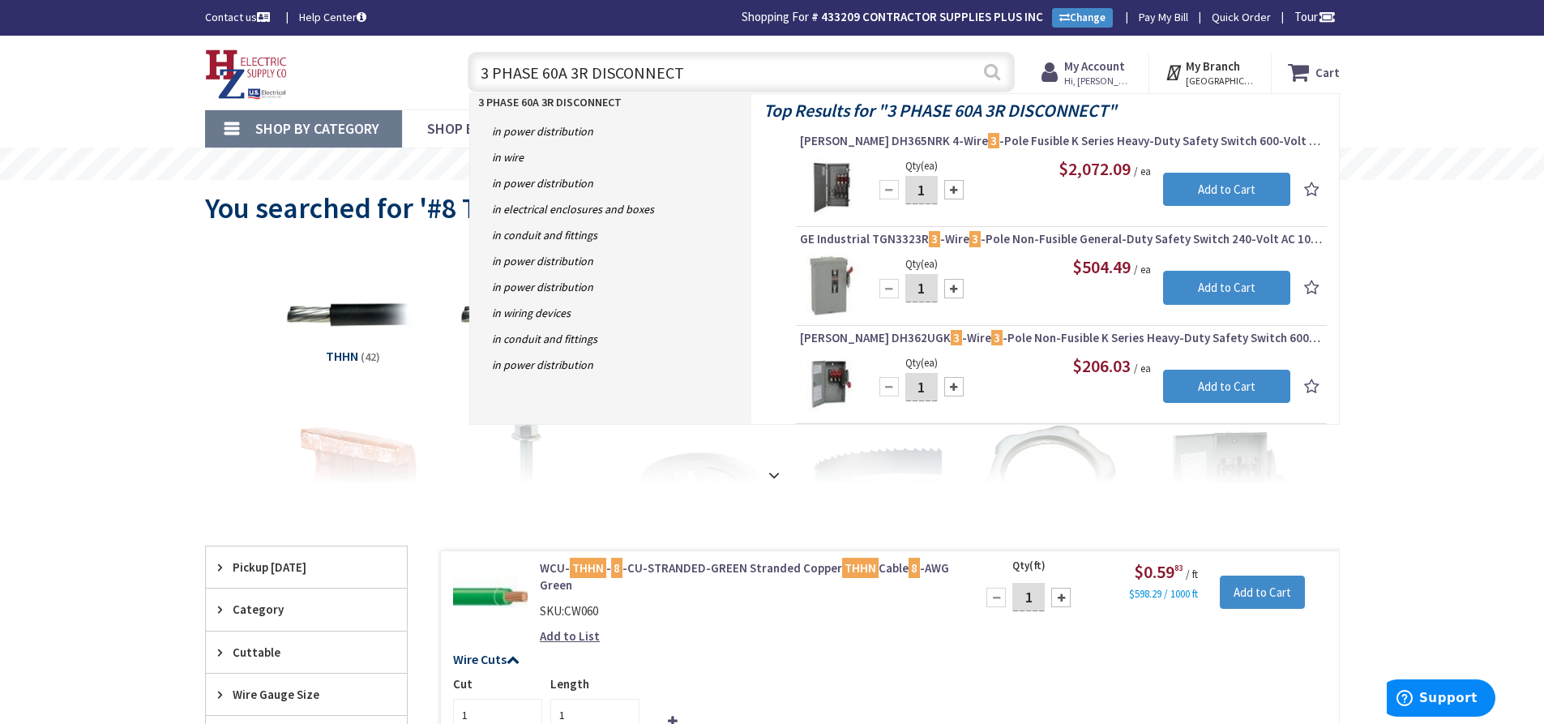
type input "3 PHASE 60A 3R DISCONNECT"
click at [995, 77] on button "Search" at bounding box center [992, 72] width 21 height 36
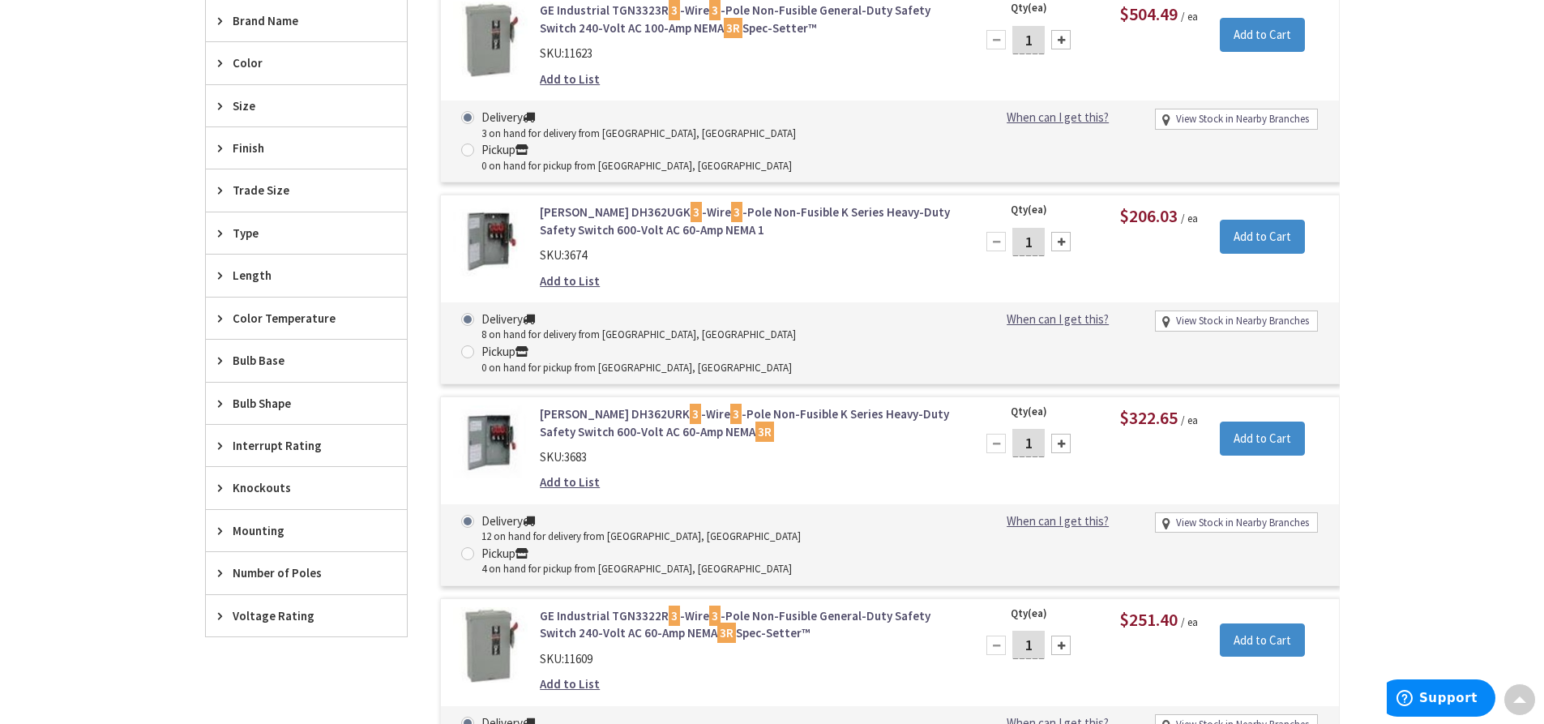
scroll to position [730, 0]
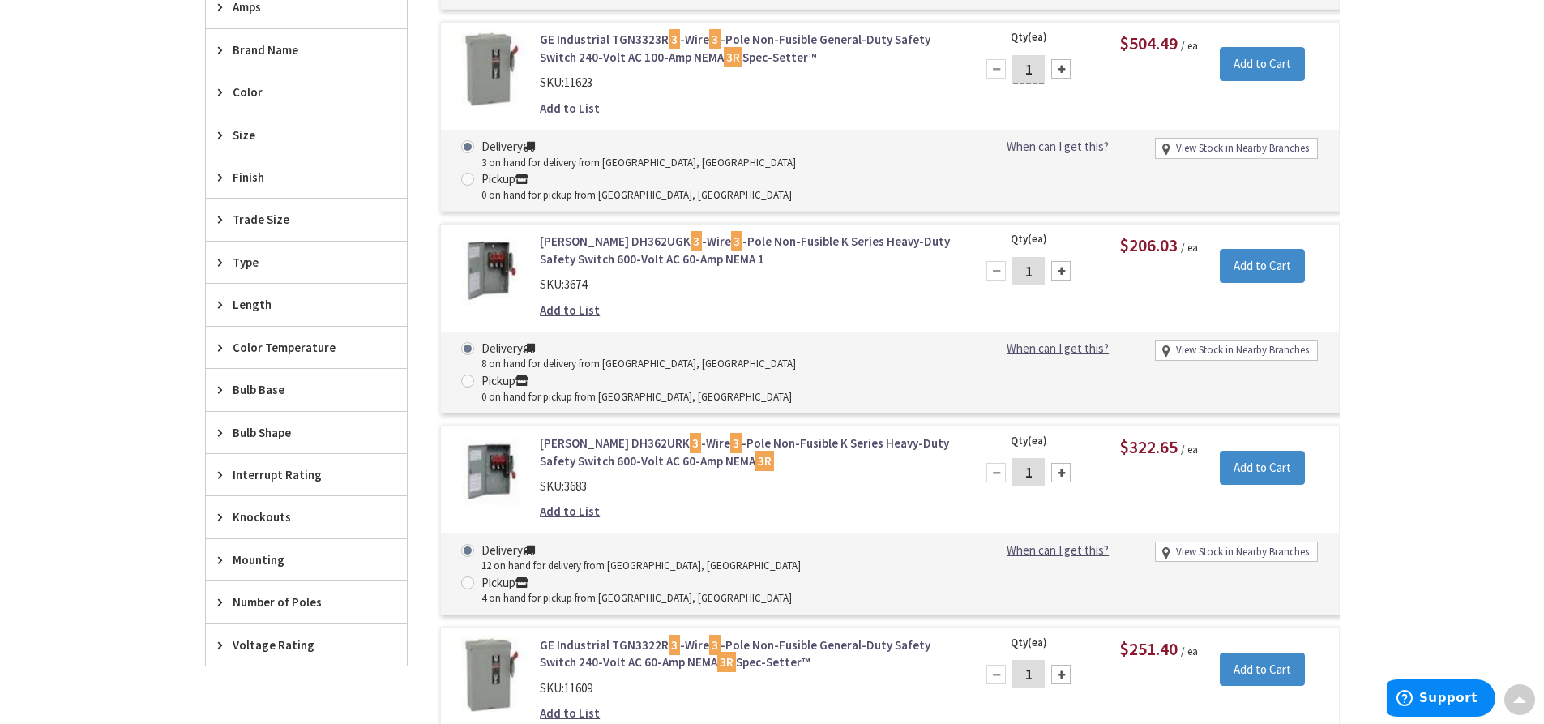
click at [270, 267] on span "Type" at bounding box center [299, 262] width 132 height 17
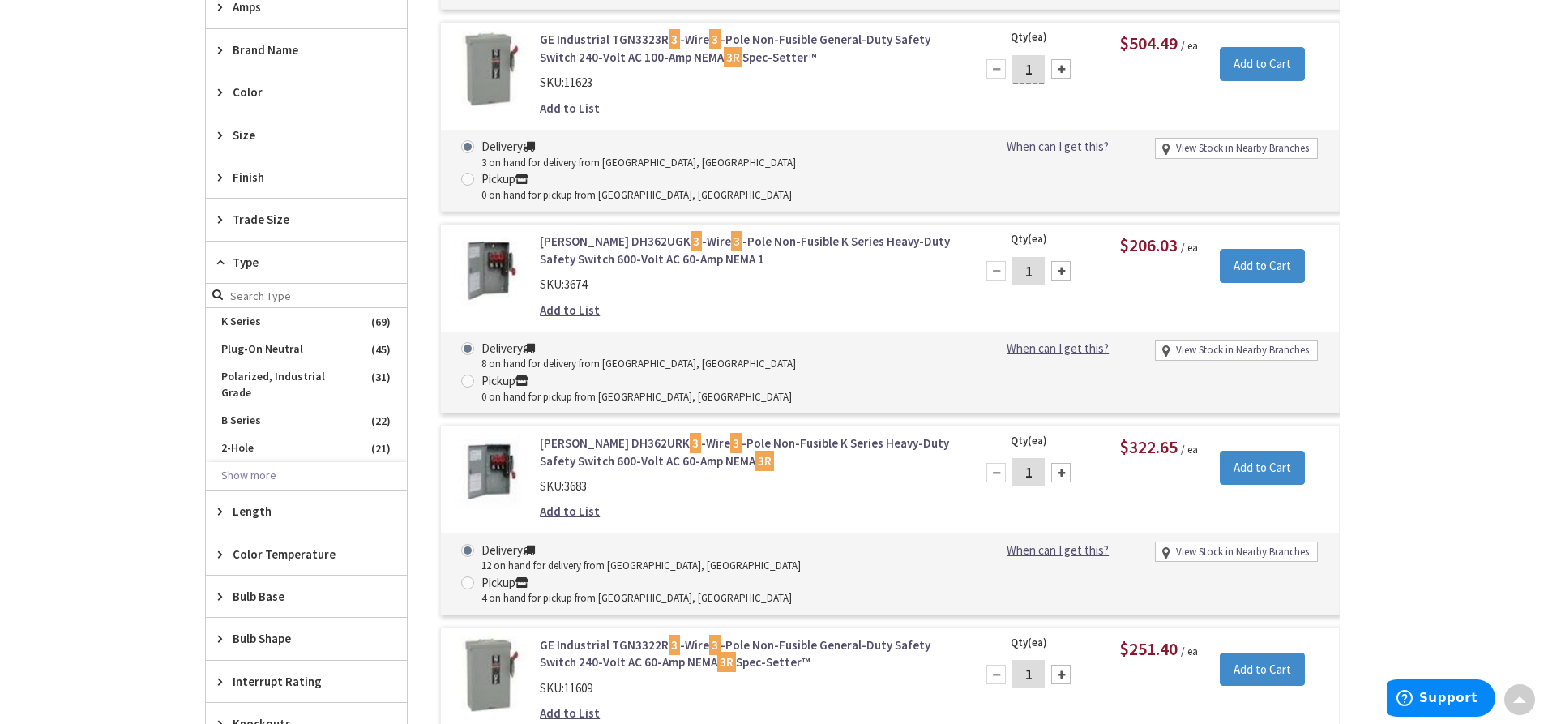
click at [270, 267] on span "Type" at bounding box center [299, 262] width 132 height 17
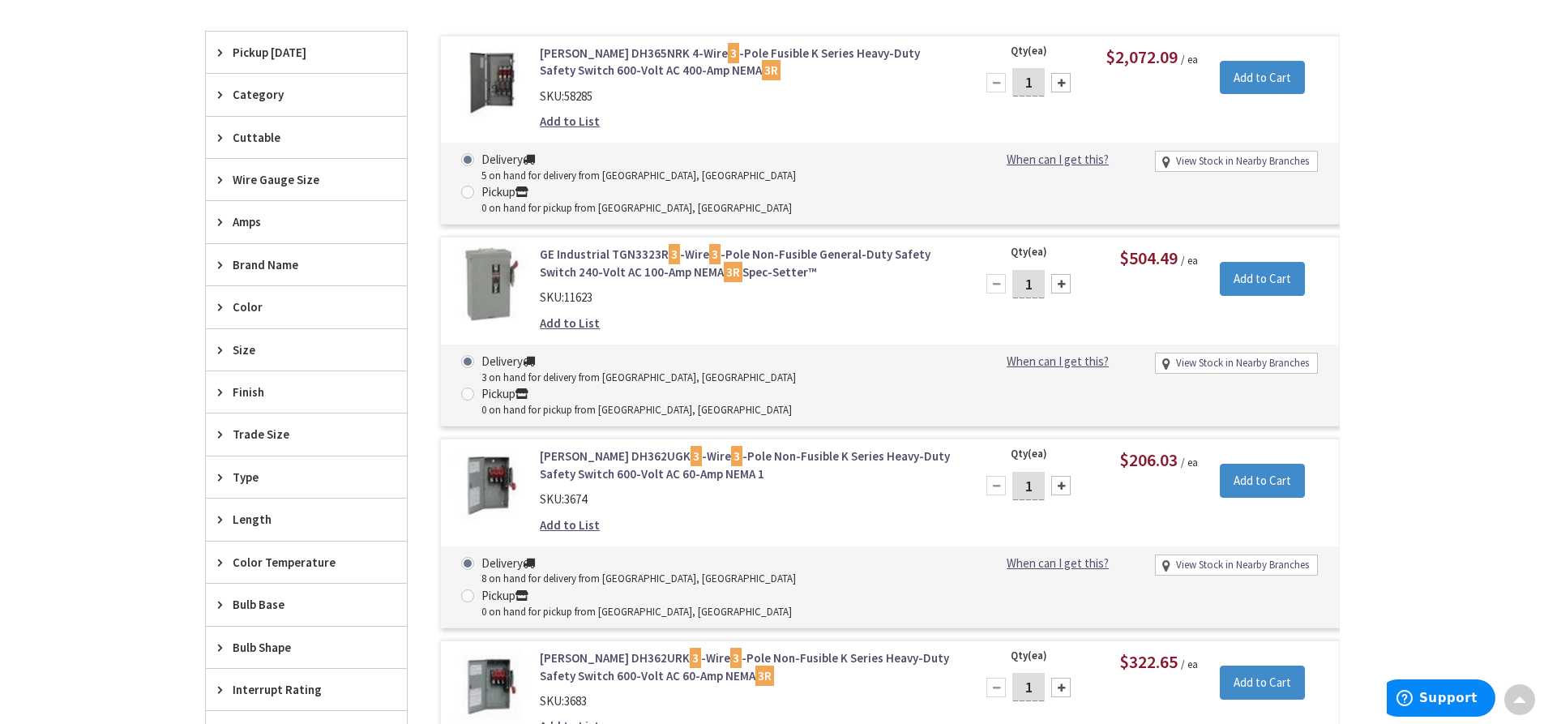
scroll to position [486, 0]
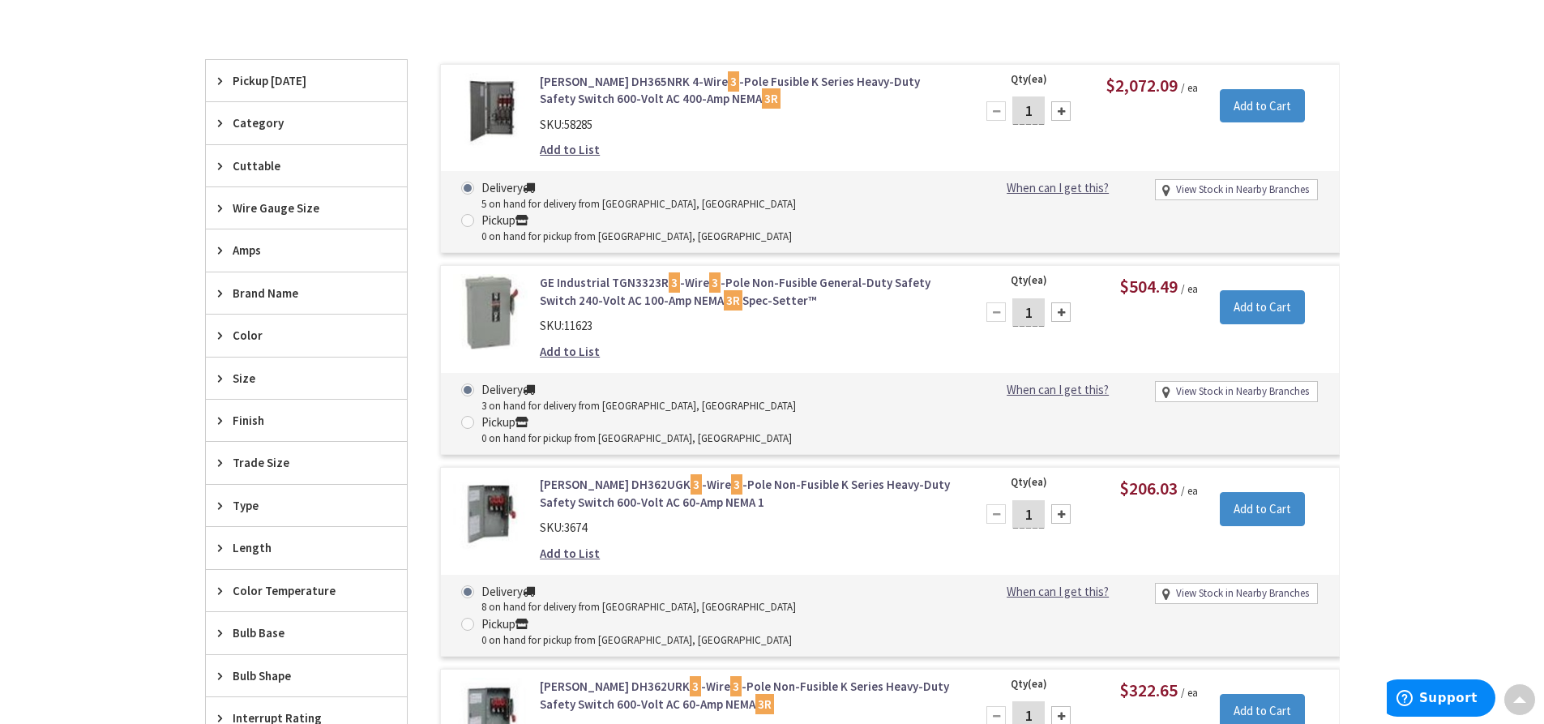
click at [315, 213] on span "Wire Gauge Size" at bounding box center [299, 207] width 132 height 17
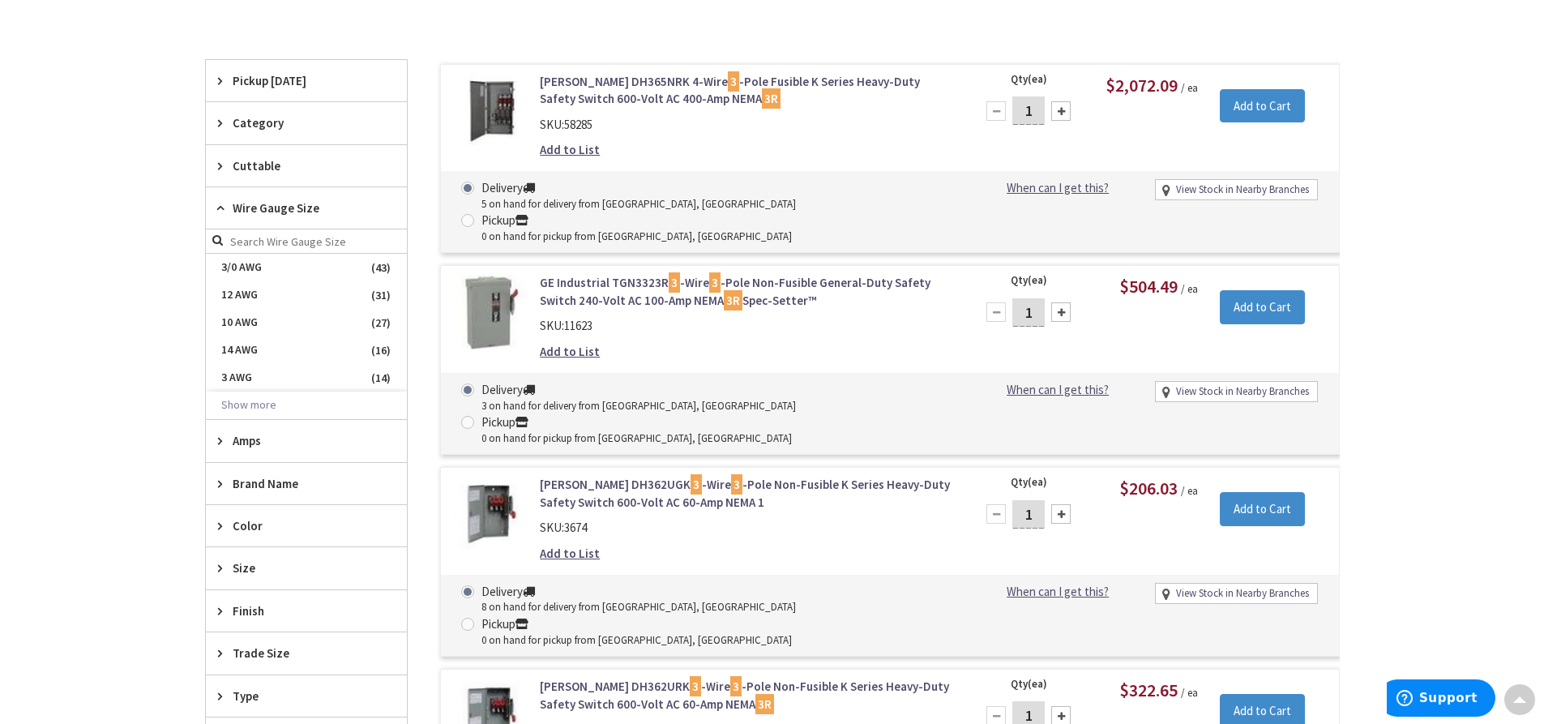
click at [315, 212] on span "Wire Gauge Size" at bounding box center [299, 207] width 132 height 17
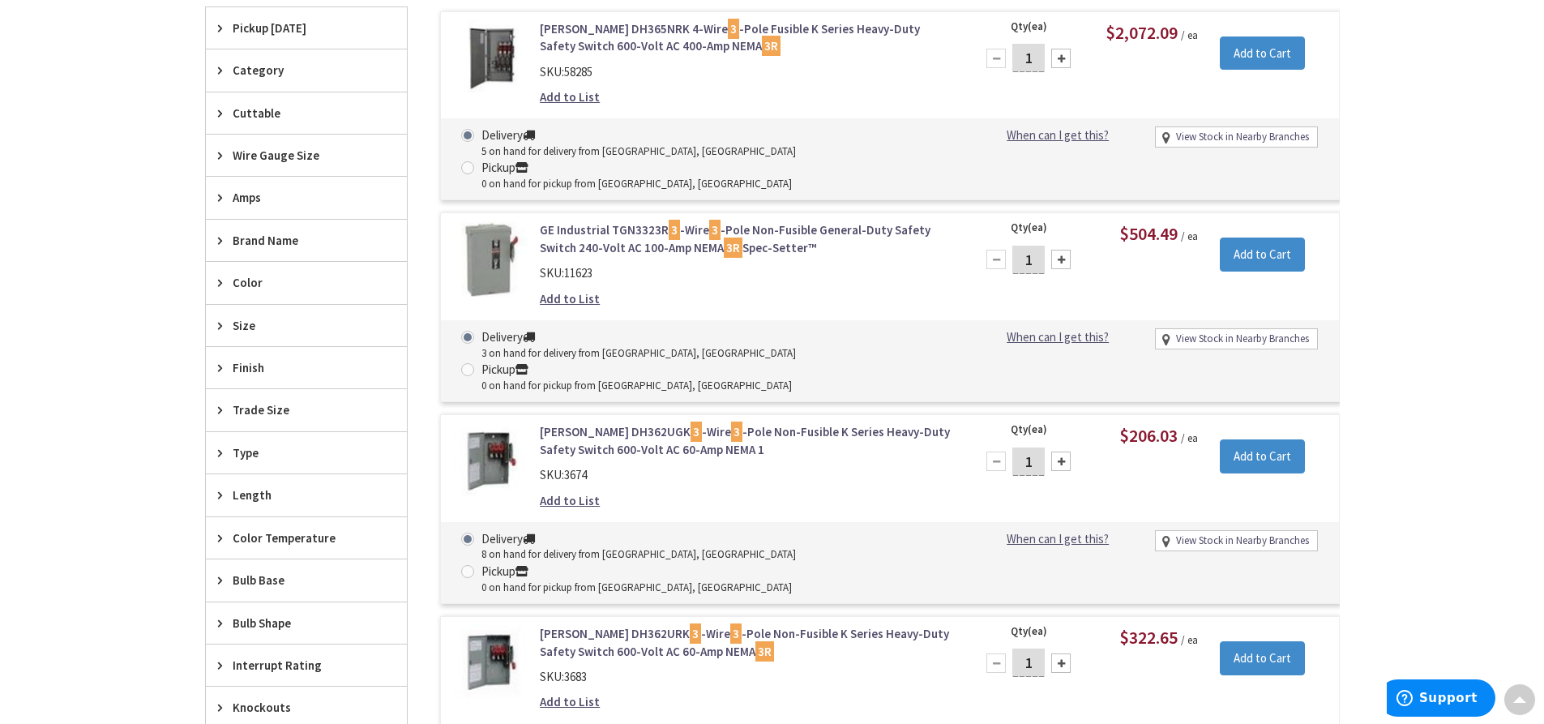
scroll to position [567, 0]
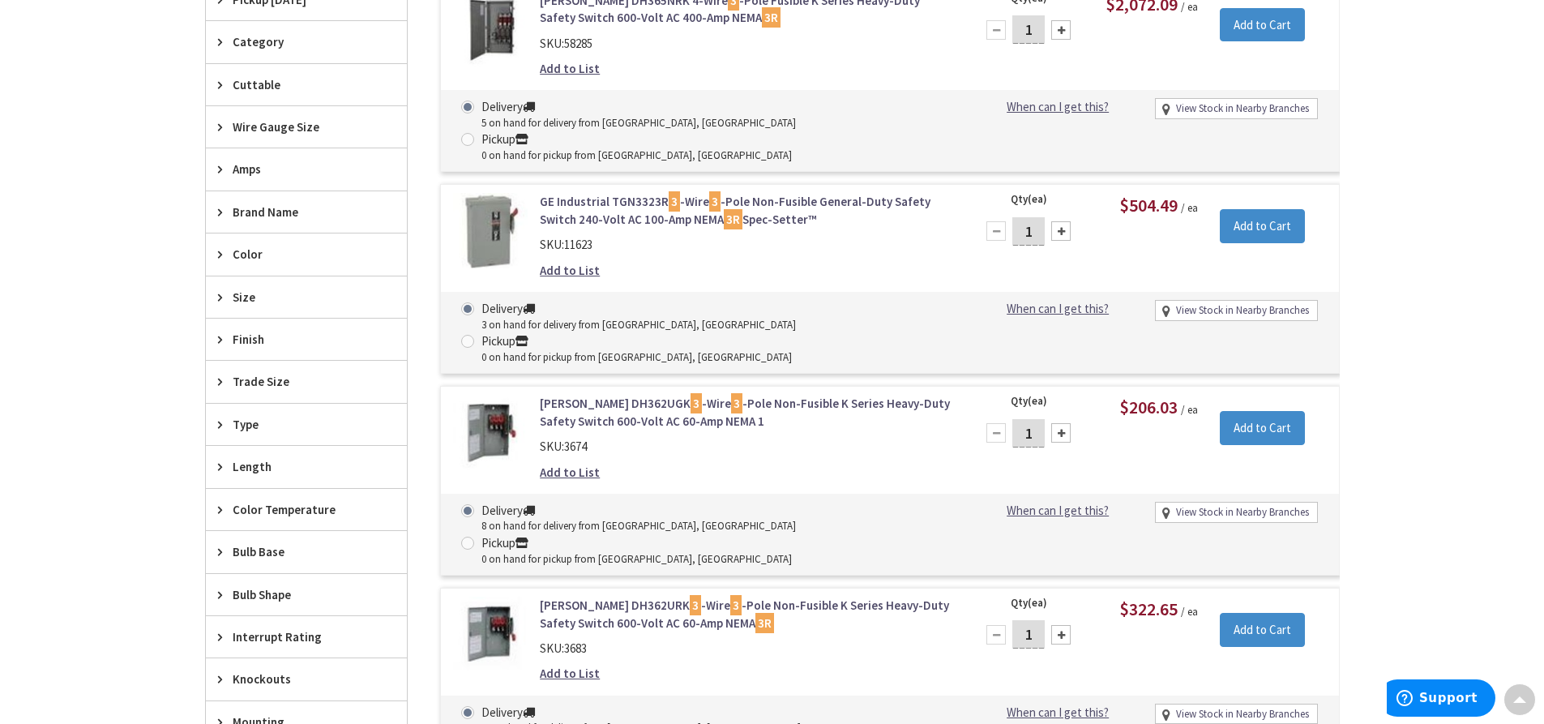
click at [293, 304] on span "Size" at bounding box center [299, 297] width 132 height 17
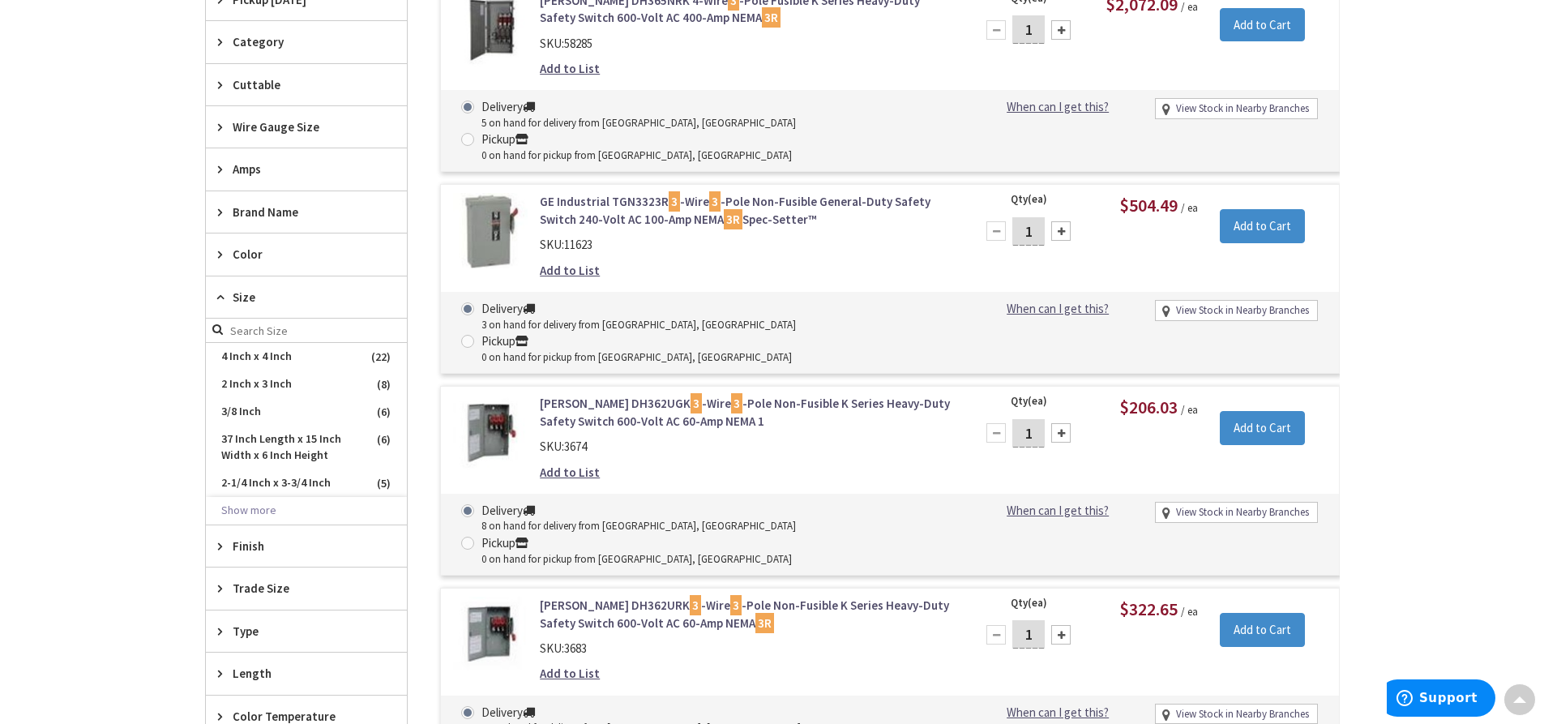
click at [293, 302] on span "Size" at bounding box center [299, 297] width 132 height 17
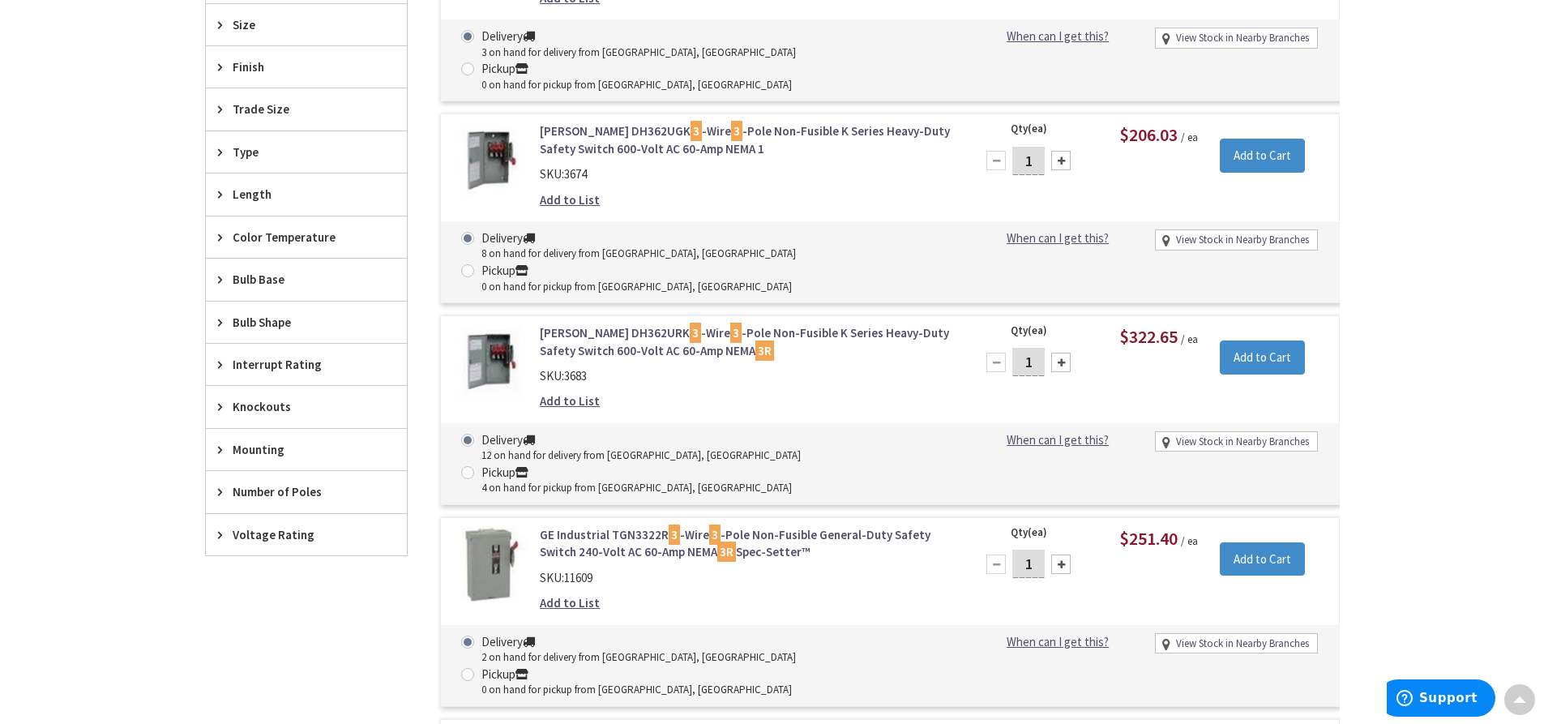
scroll to position [892, 0]
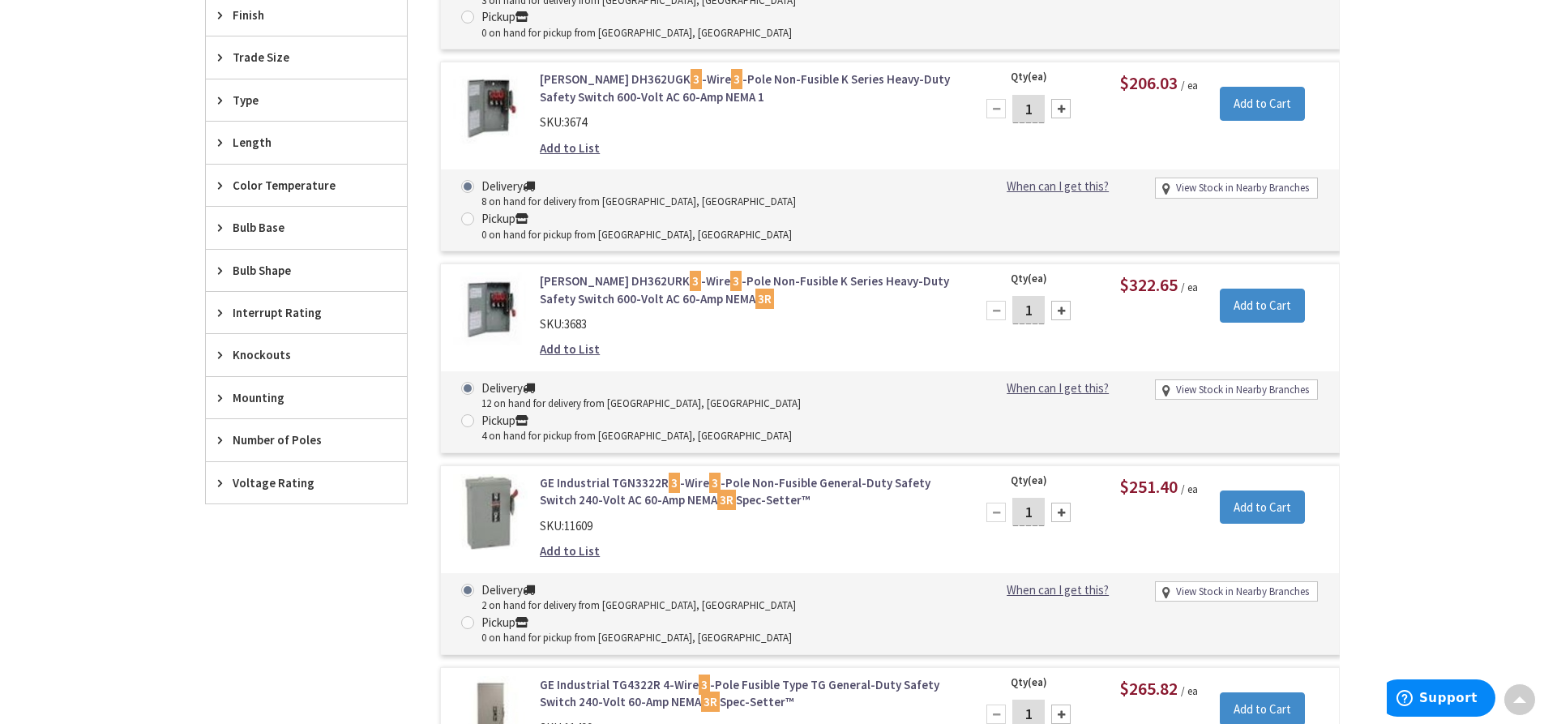
click at [341, 318] on span "Interrupt Rating" at bounding box center [299, 312] width 132 height 17
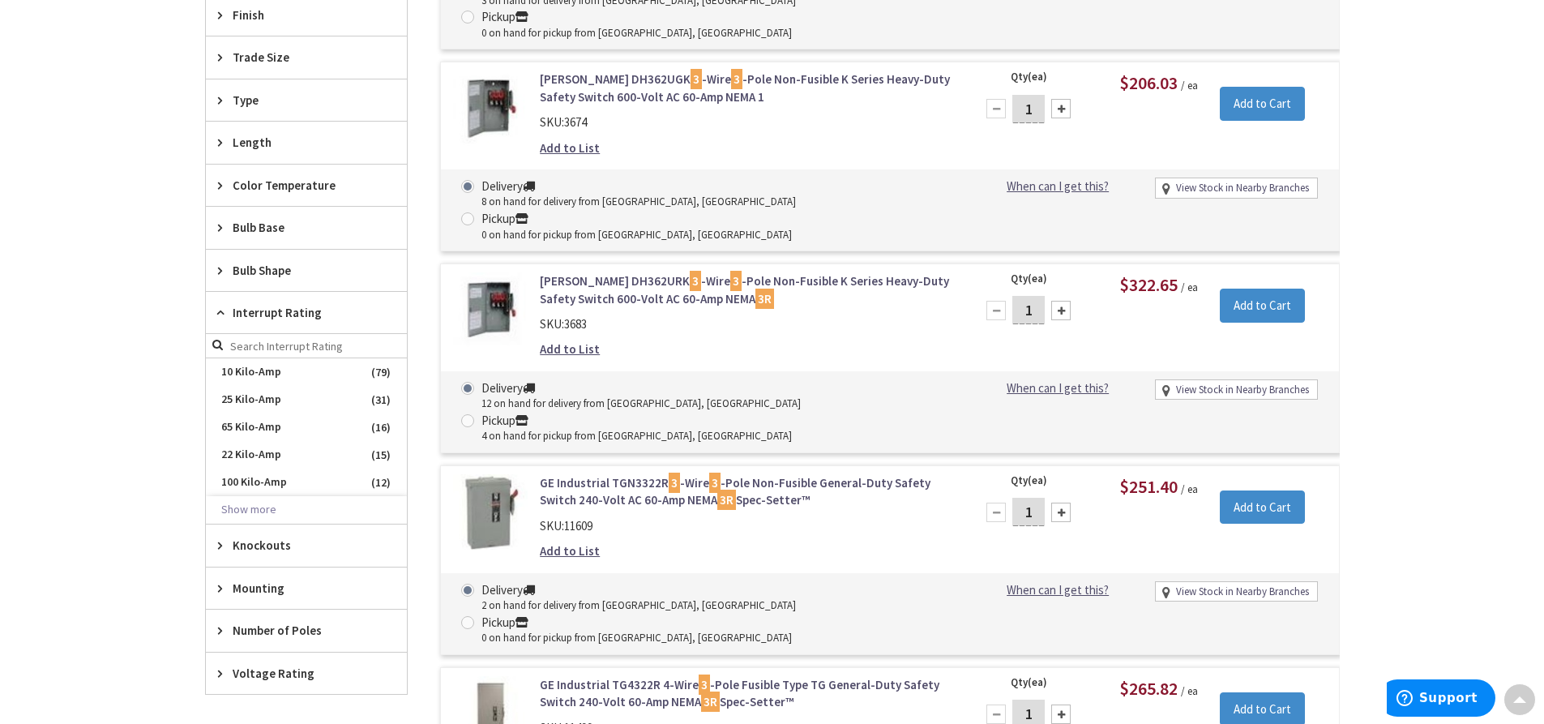
click at [341, 318] on span "Interrupt Rating" at bounding box center [299, 312] width 132 height 17
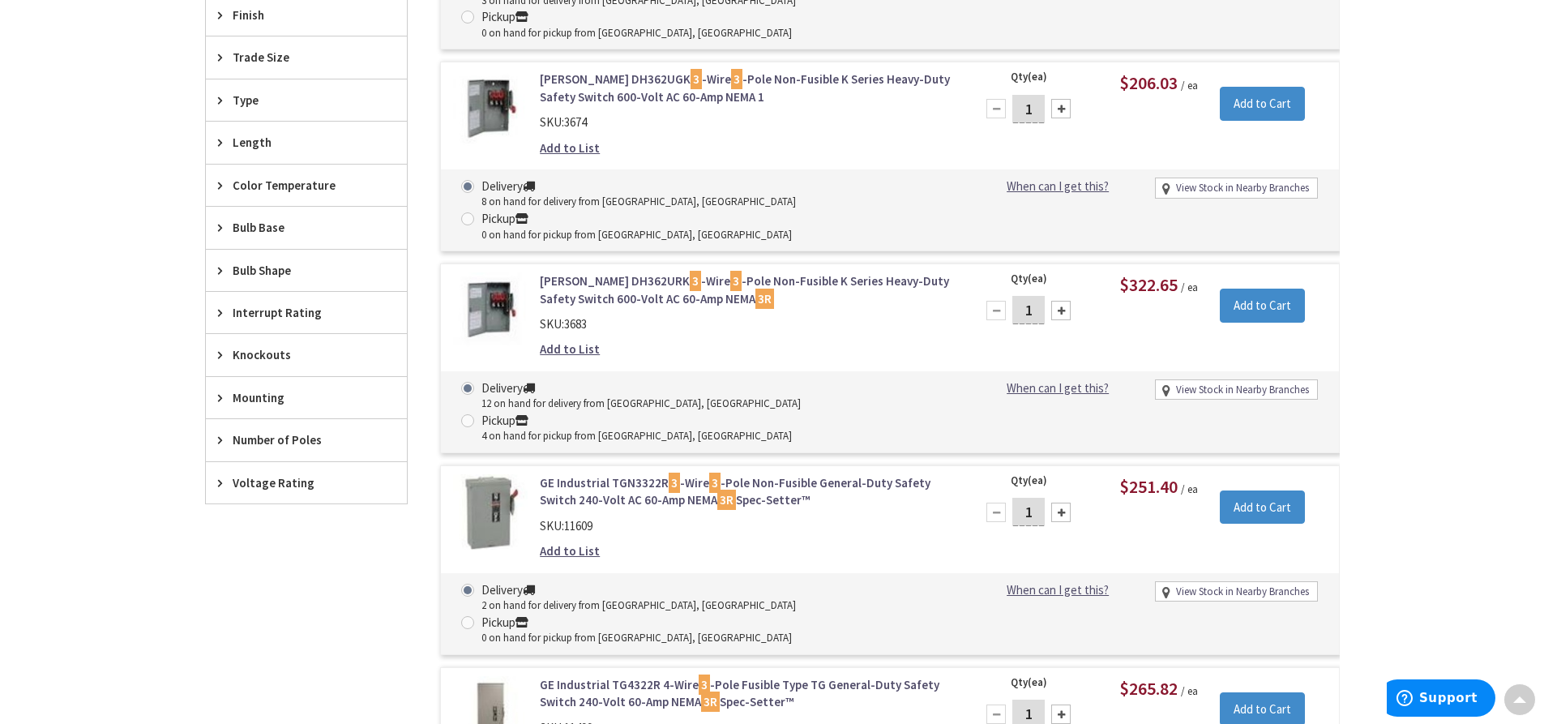
scroll to position [973, 0]
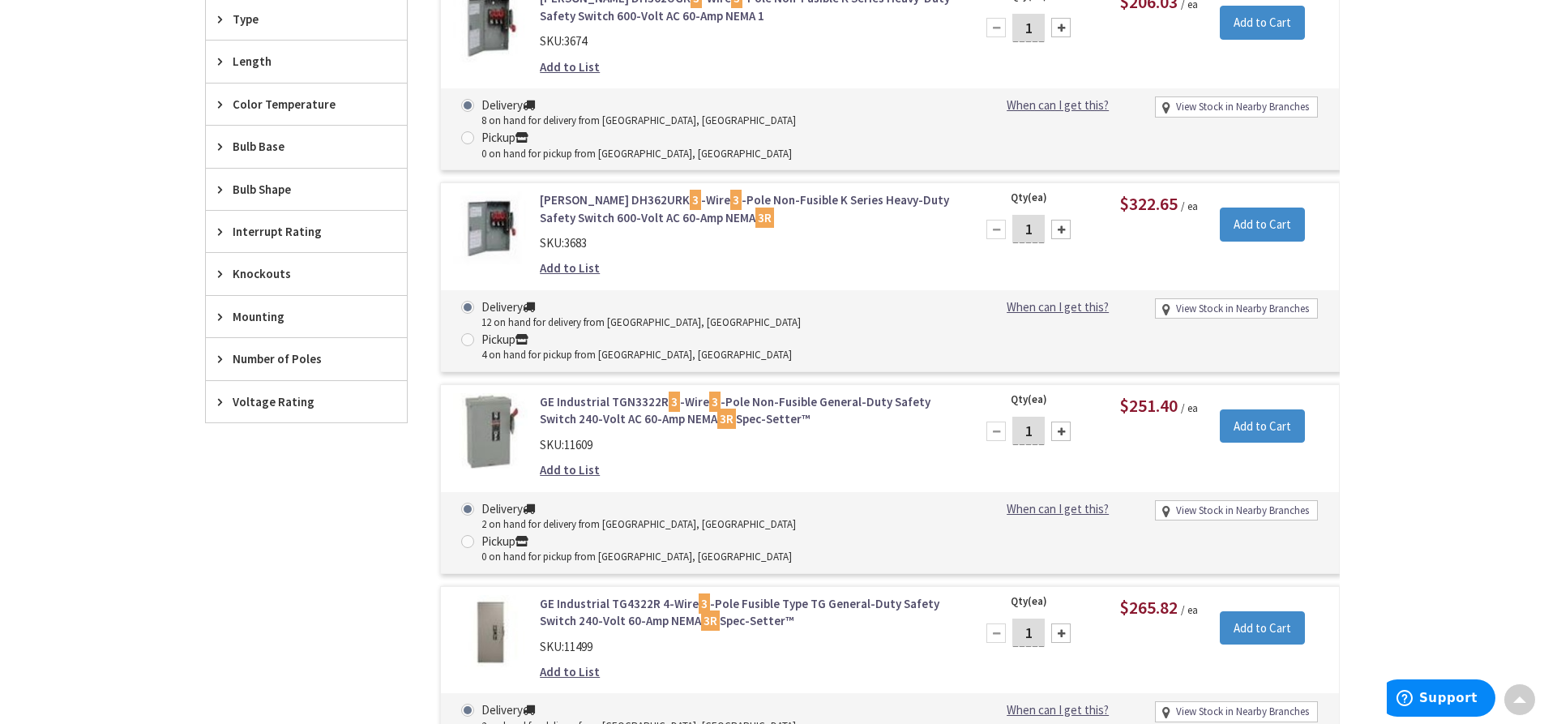
click at [323, 401] on span "Voltage Rating" at bounding box center [299, 401] width 132 height 17
click at [296, 397] on span "Voltage Rating" at bounding box center [299, 401] width 132 height 17
click at [315, 359] on span "Number of Poles" at bounding box center [299, 358] width 132 height 17
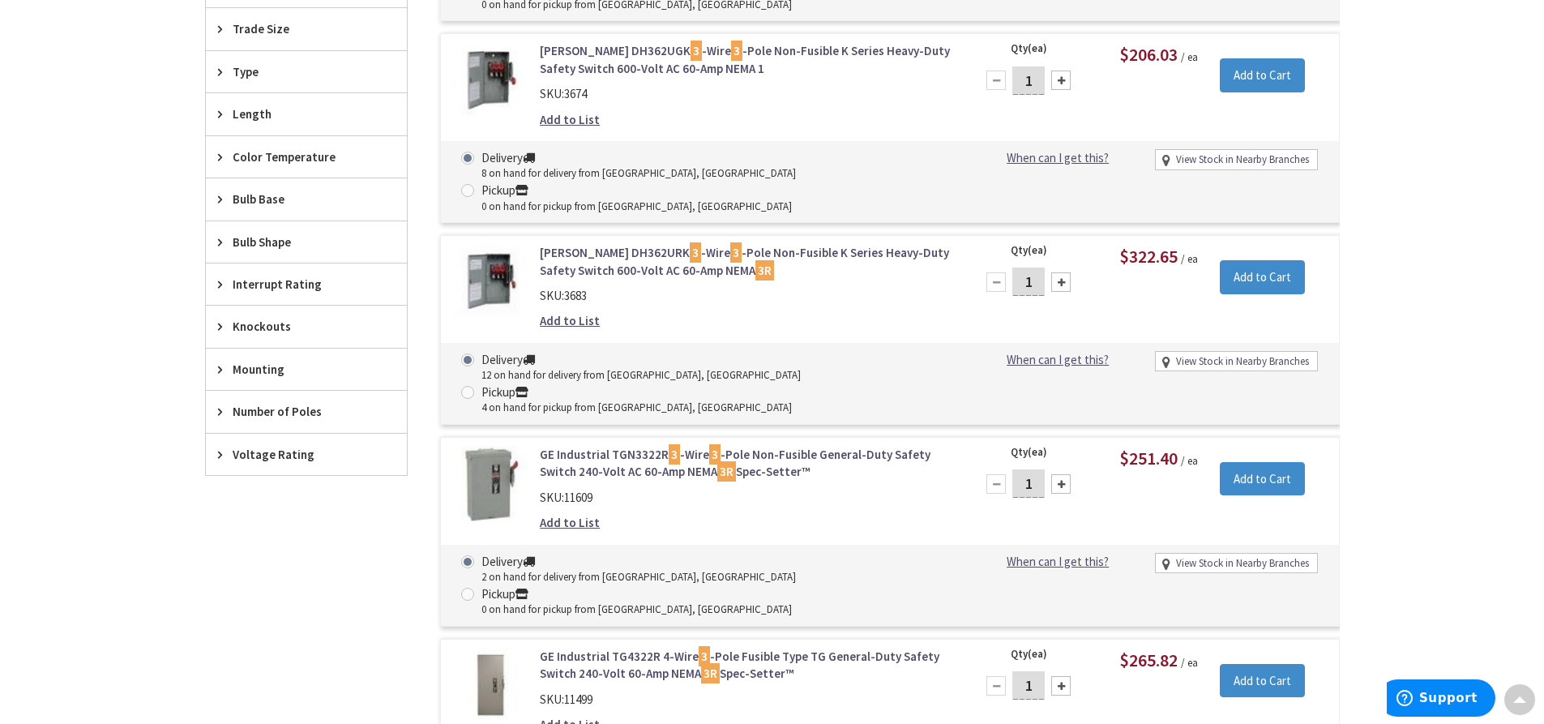
scroll to position [892, 0]
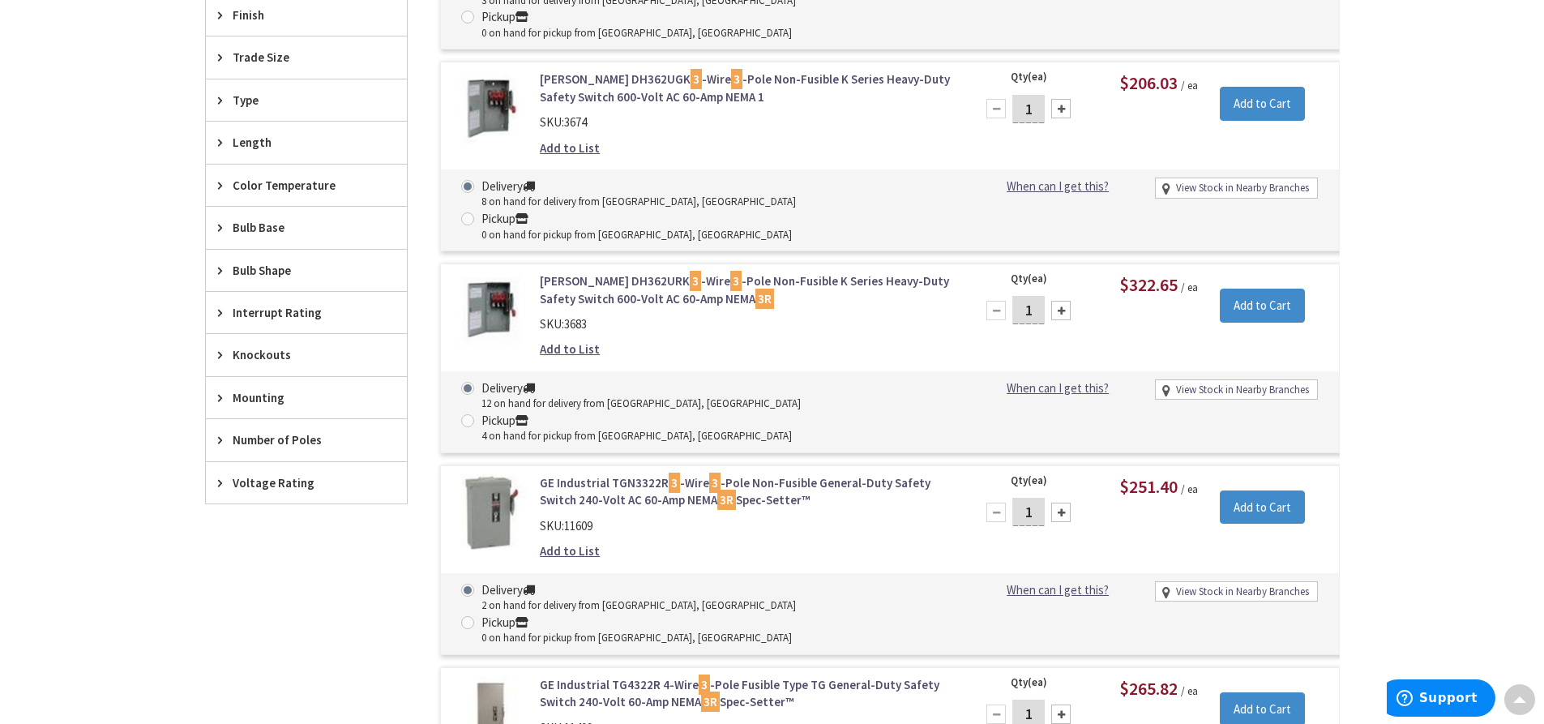
click at [330, 320] on span "Interrupt Rating" at bounding box center [299, 312] width 132 height 17
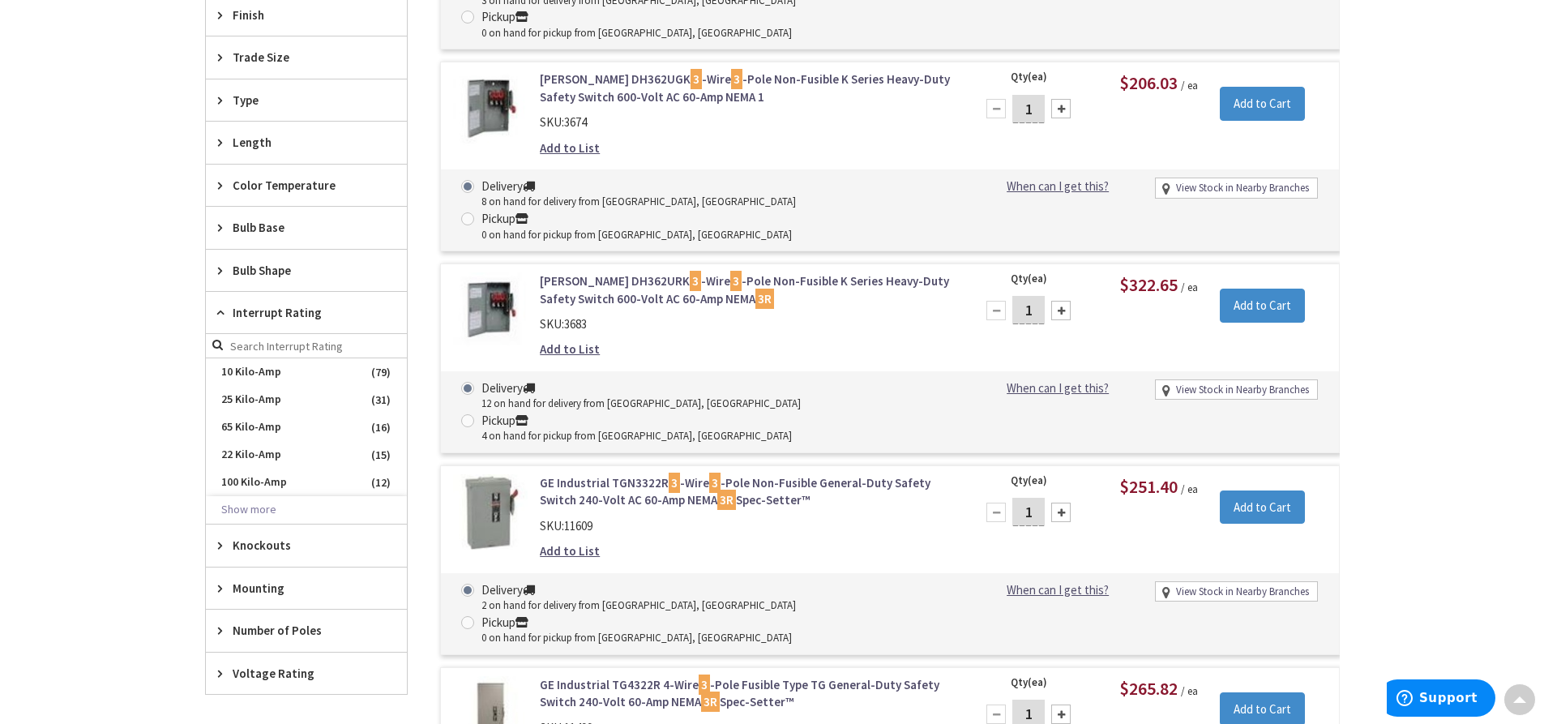
click at [330, 320] on span "Interrupt Rating" at bounding box center [299, 312] width 132 height 17
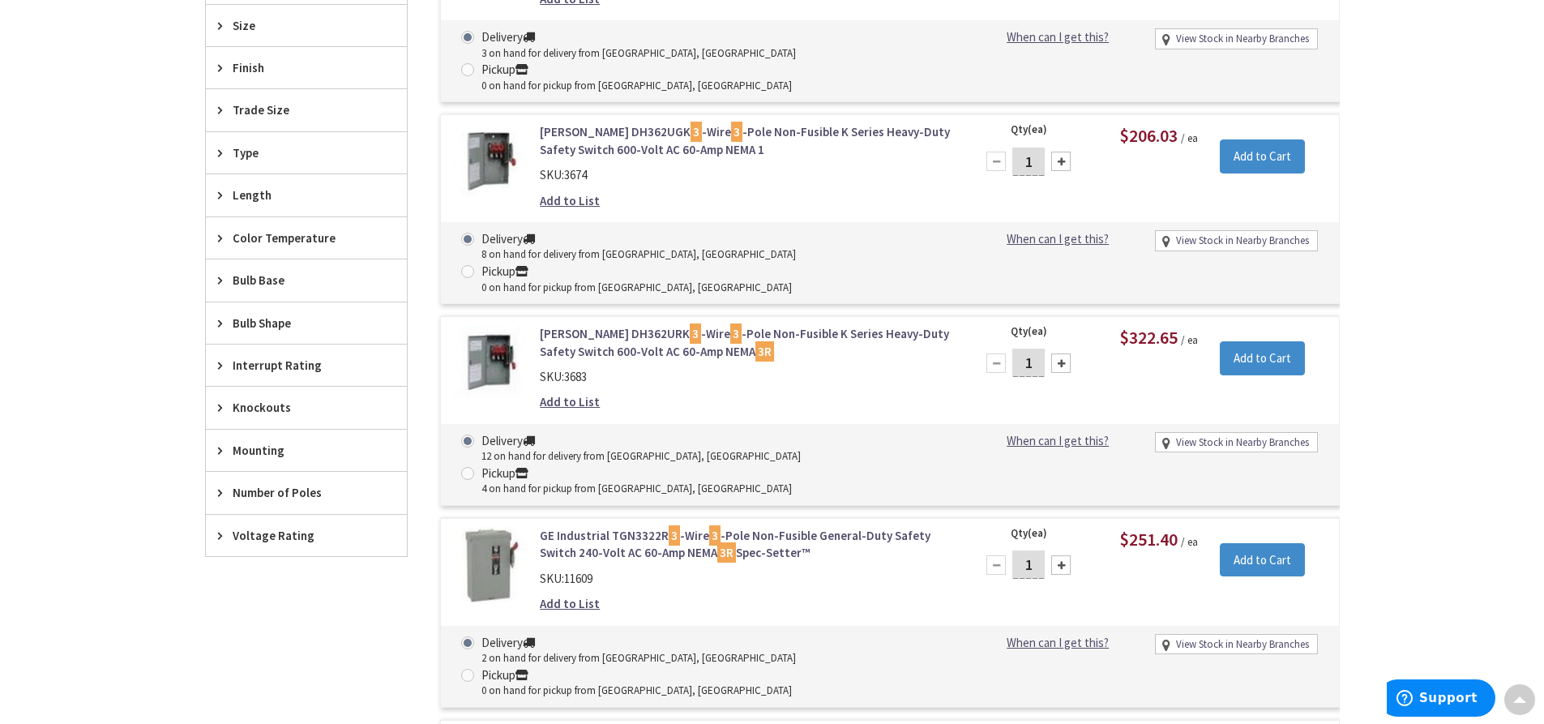
scroll to position [811, 0]
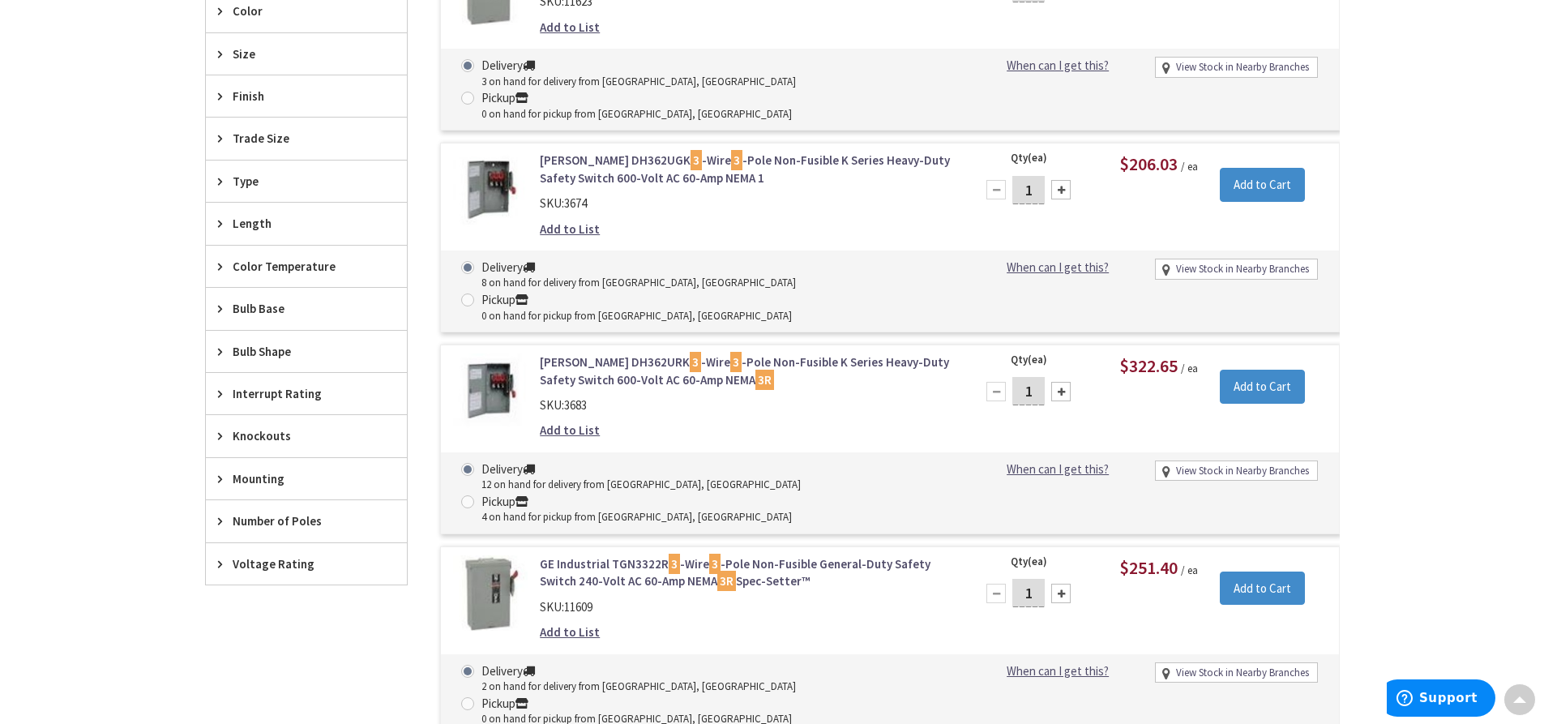
click at [300, 280] on div "Color Temperature" at bounding box center [306, 266] width 201 height 41
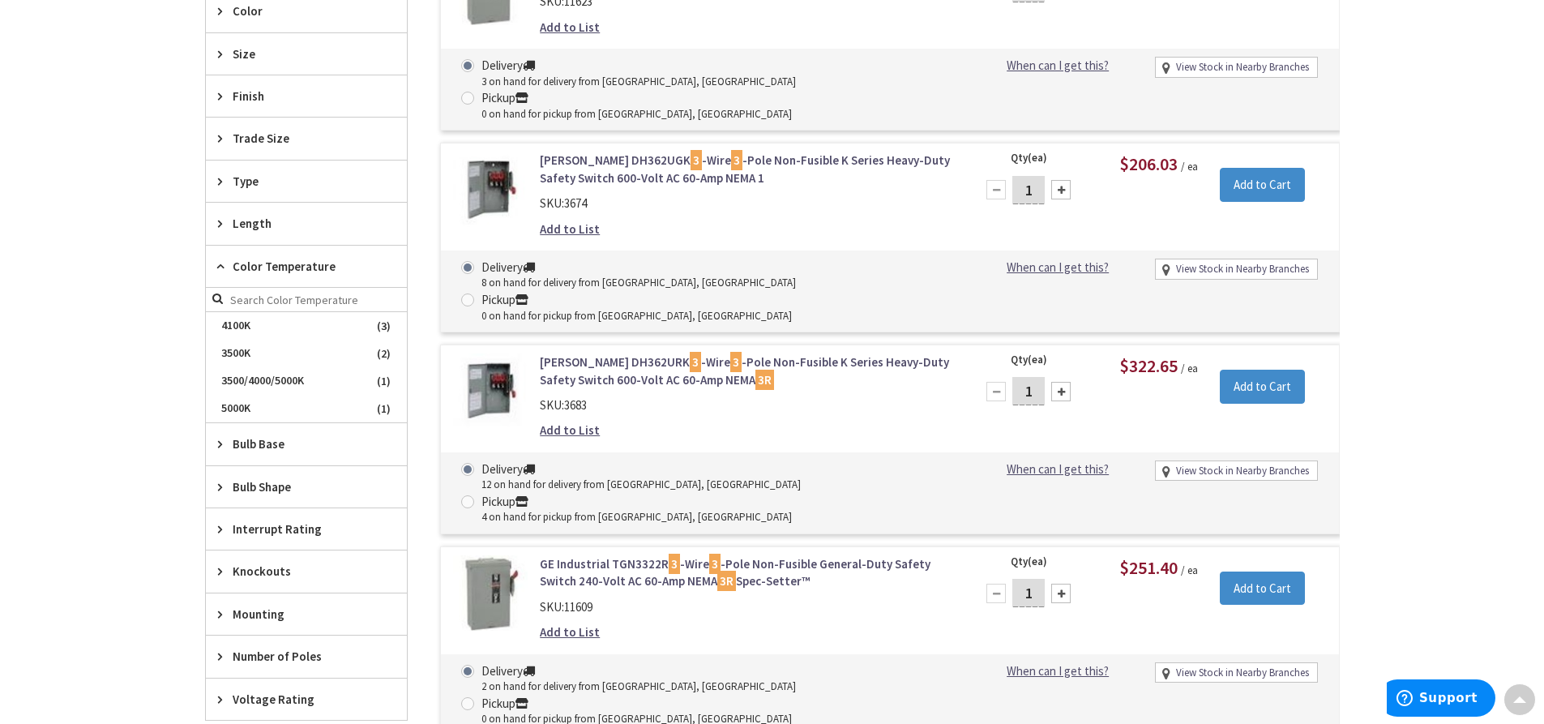
click at [300, 309] on input "search" at bounding box center [306, 300] width 201 height 24
click at [298, 270] on span "Color Temperature" at bounding box center [299, 266] width 132 height 17
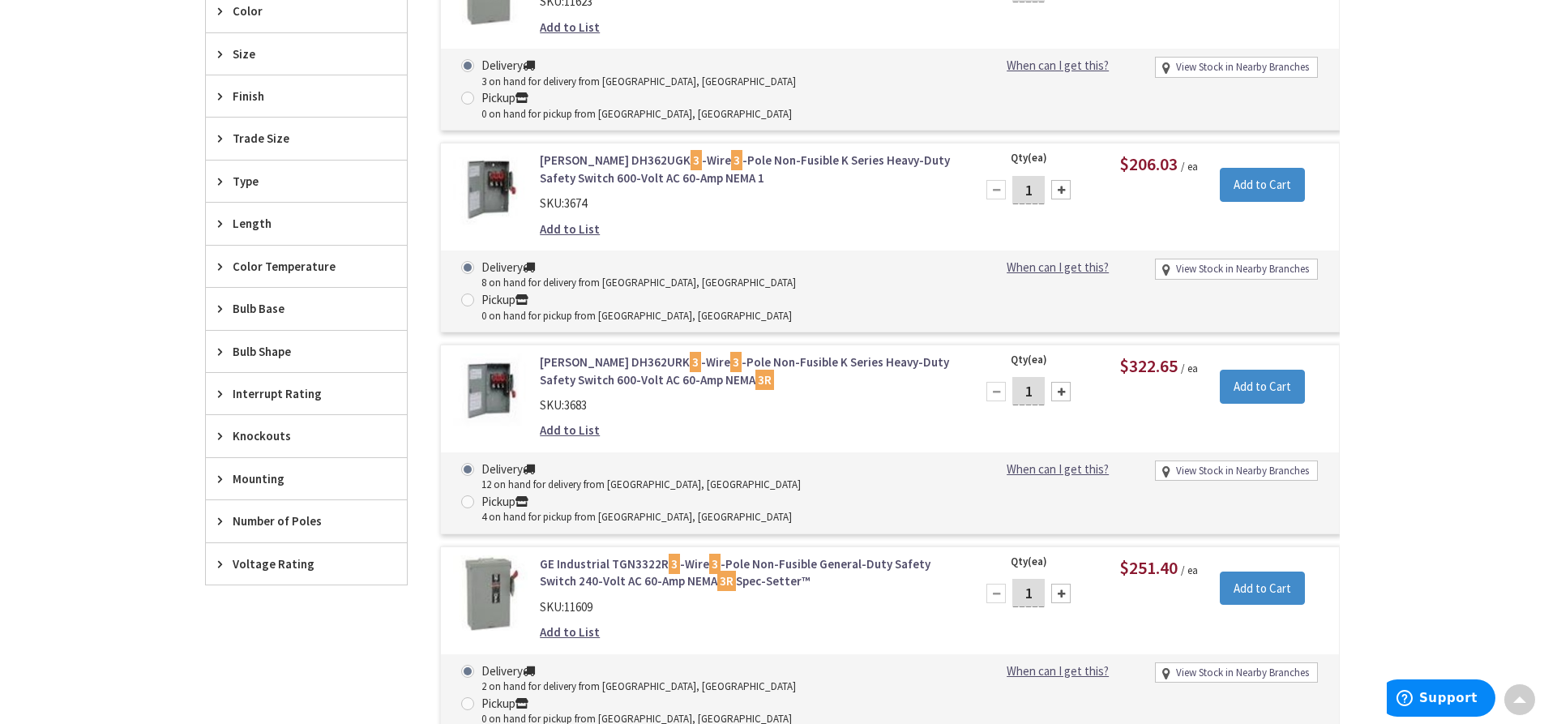
click at [311, 345] on span "Bulb Shape" at bounding box center [299, 351] width 132 height 17
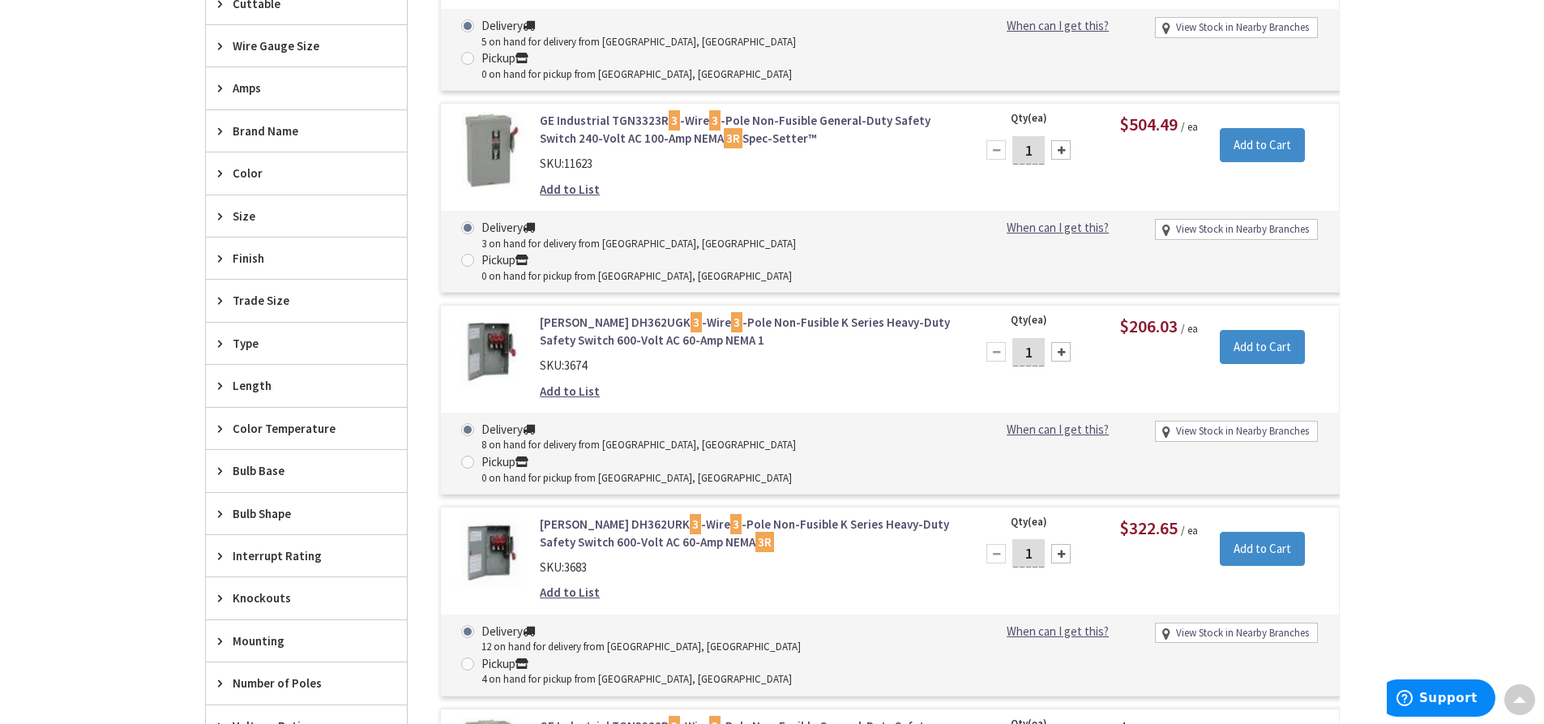
scroll to position [486, 0]
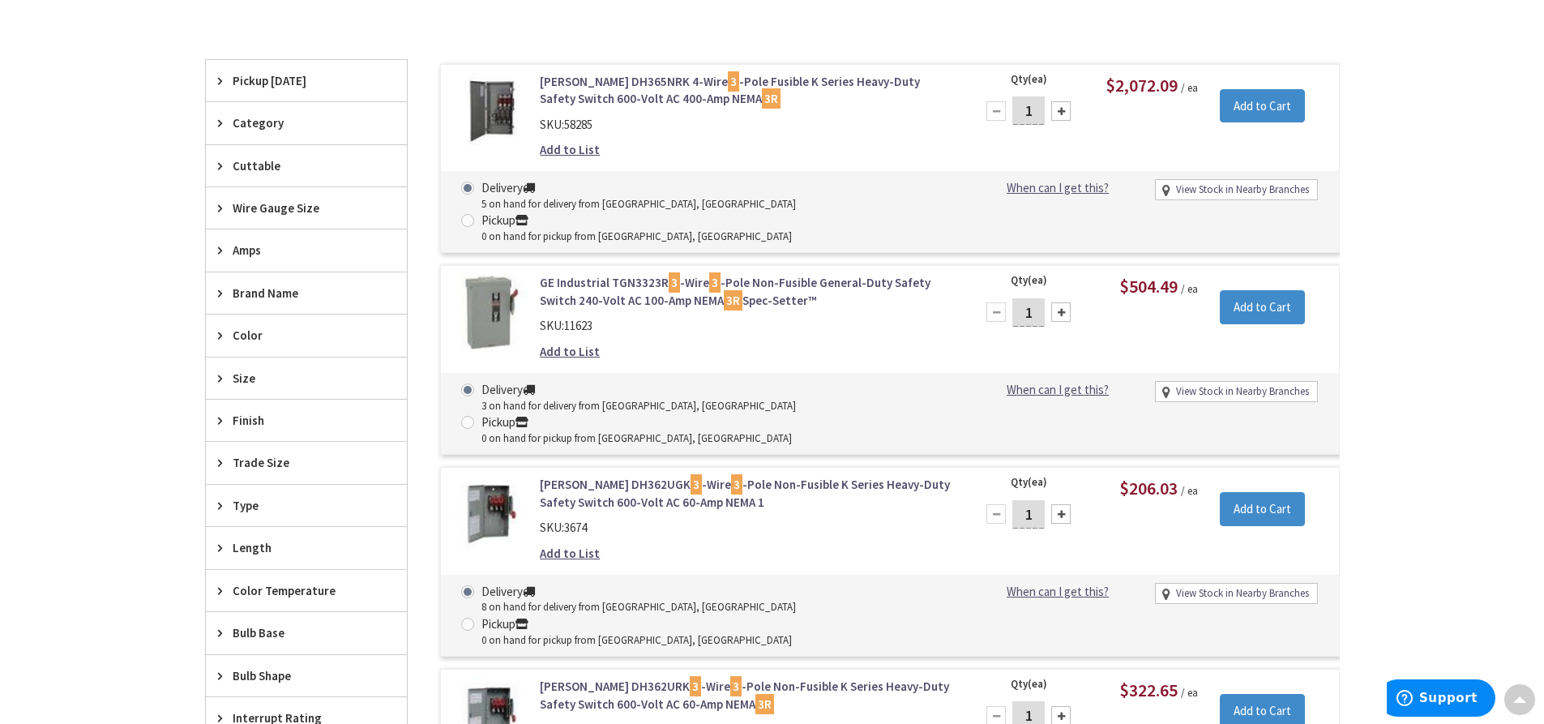
click at [272, 131] on span "Category" at bounding box center [299, 122] width 132 height 17
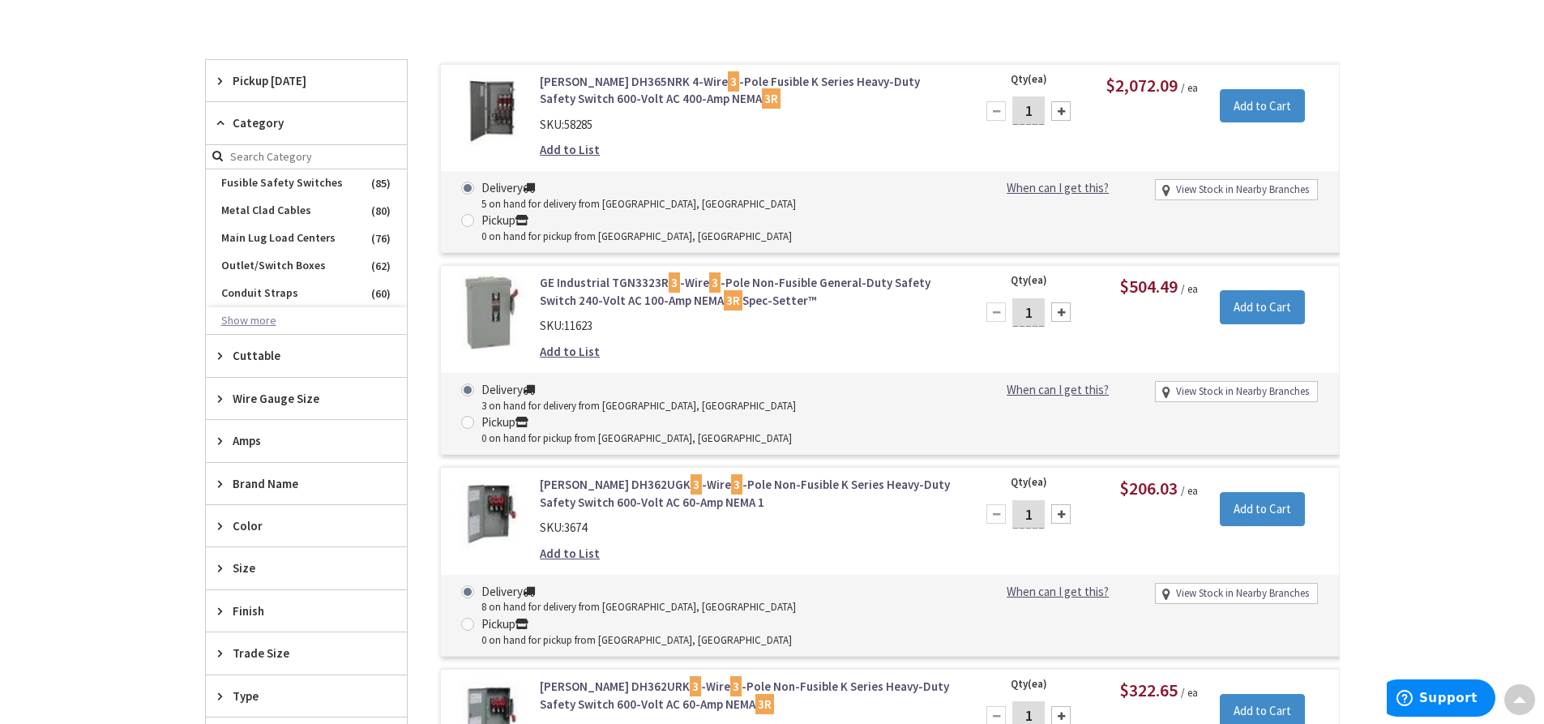
click at [260, 327] on button "Show more" at bounding box center [306, 321] width 201 height 28
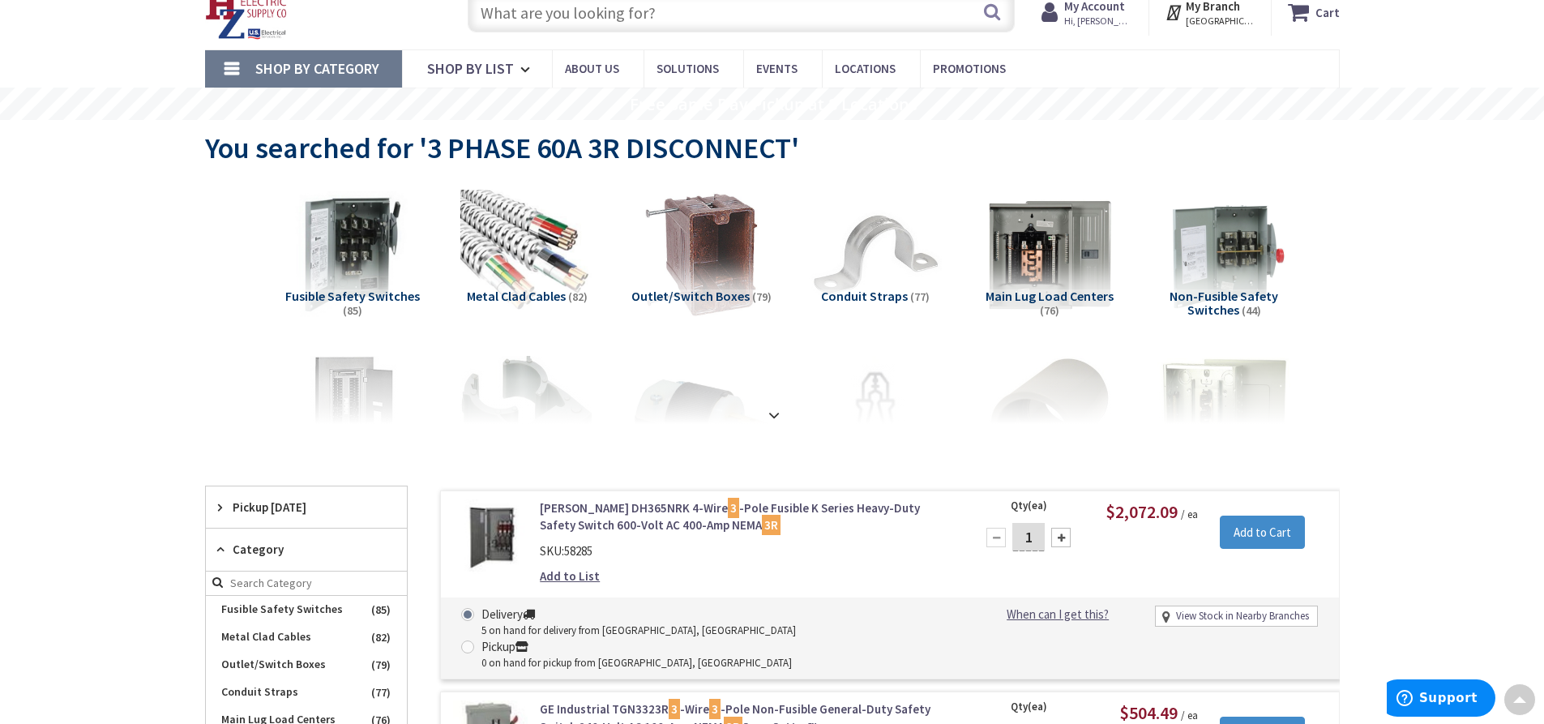
scroll to position [0, 0]
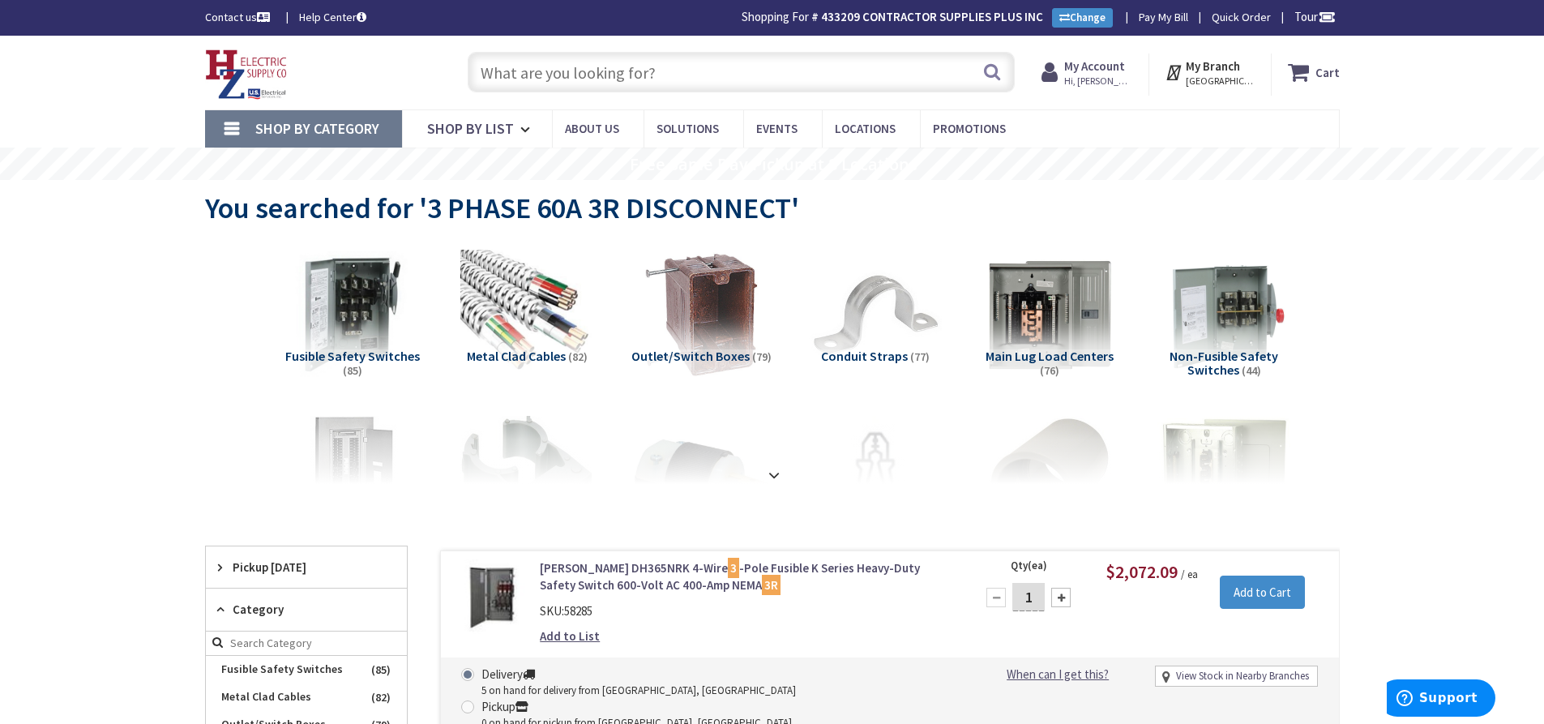
click at [503, 67] on input "text" at bounding box center [741, 72] width 547 height 41
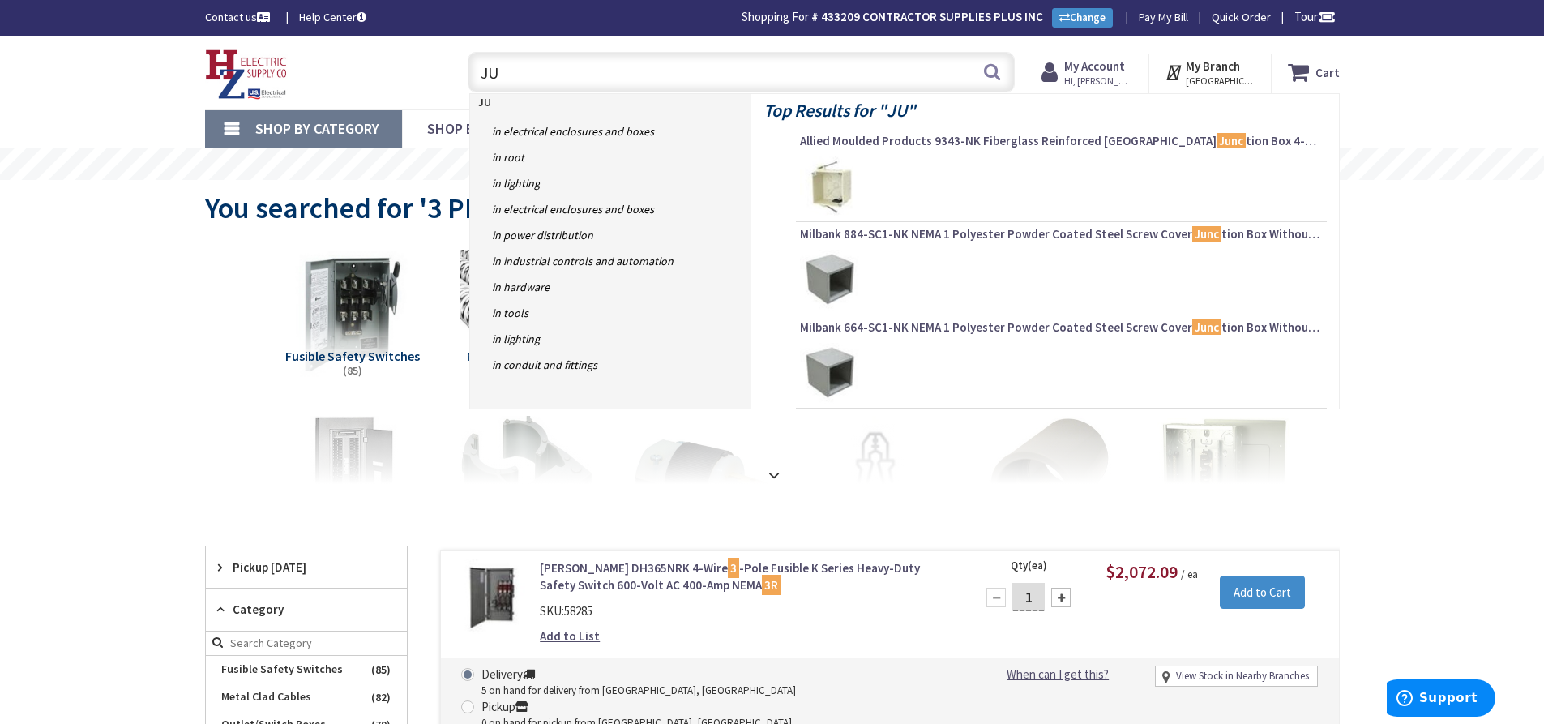
type input "J"
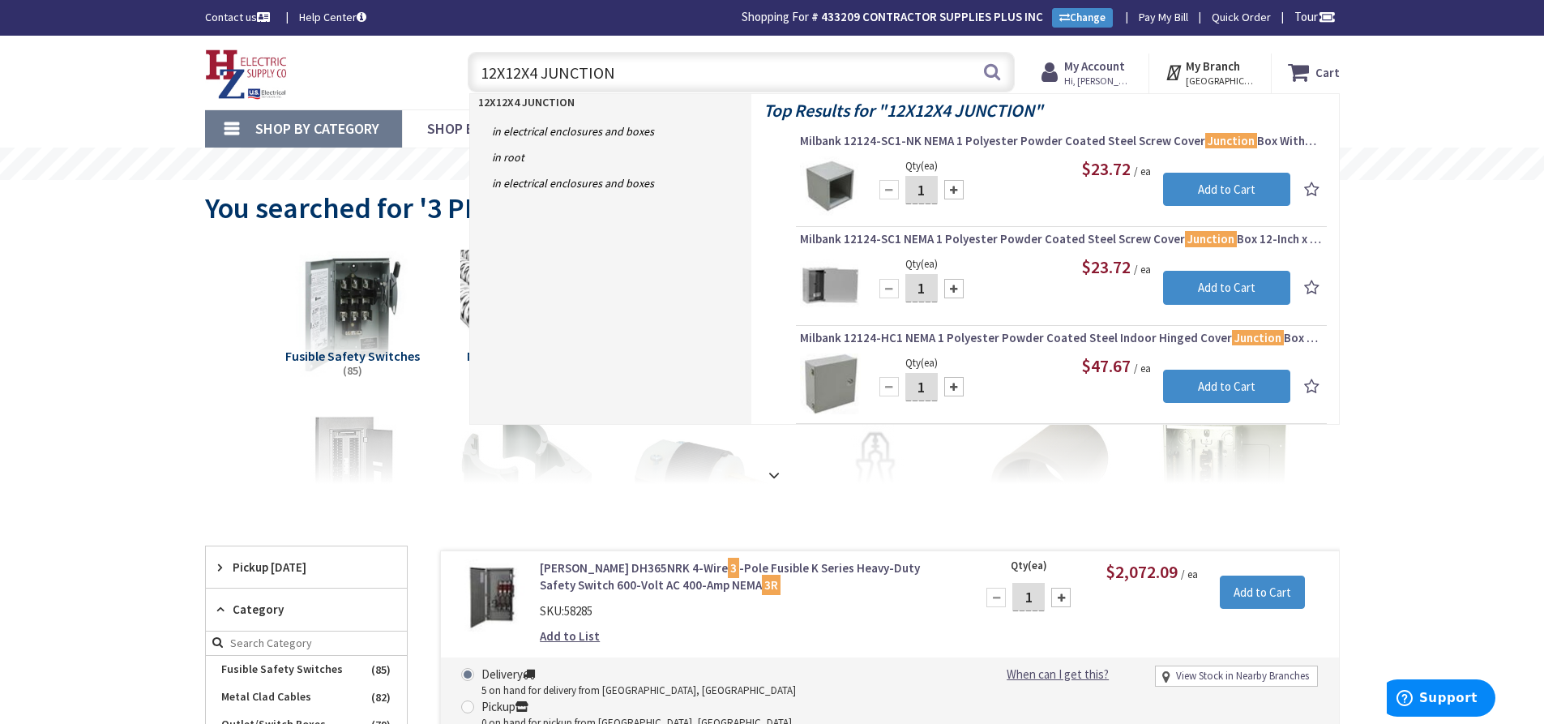
type input "12X12X4 JUNCTION"
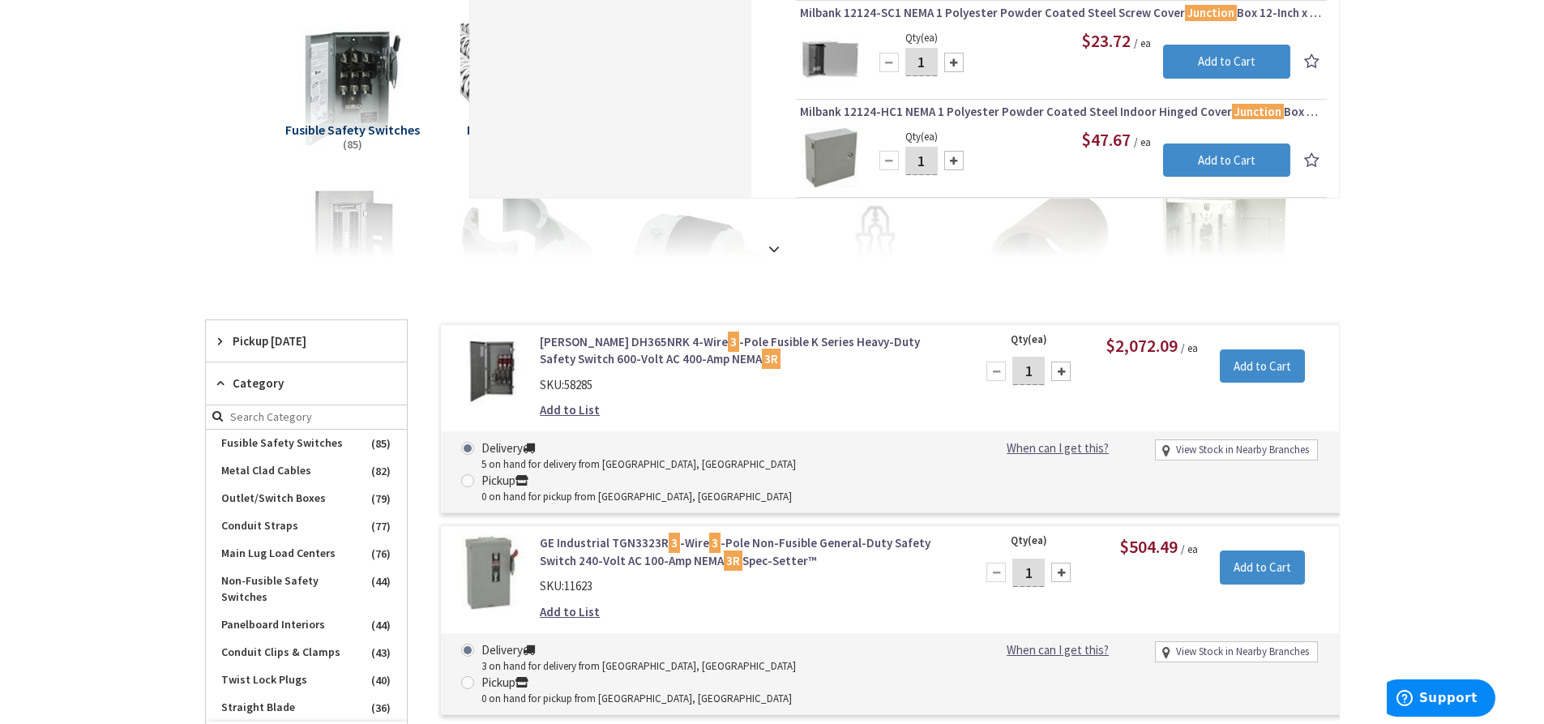
scroll to position [243, 0]
